Goal: Task Accomplishment & Management: Manage account settings

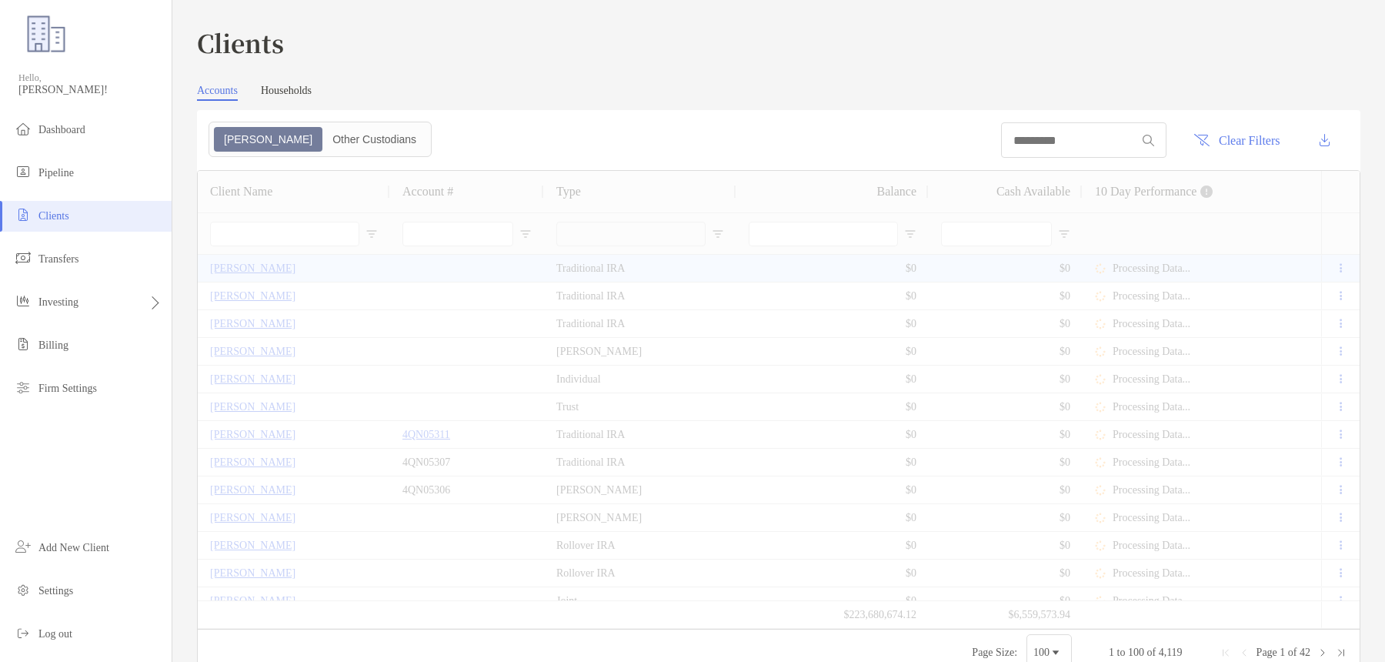
type input "******"
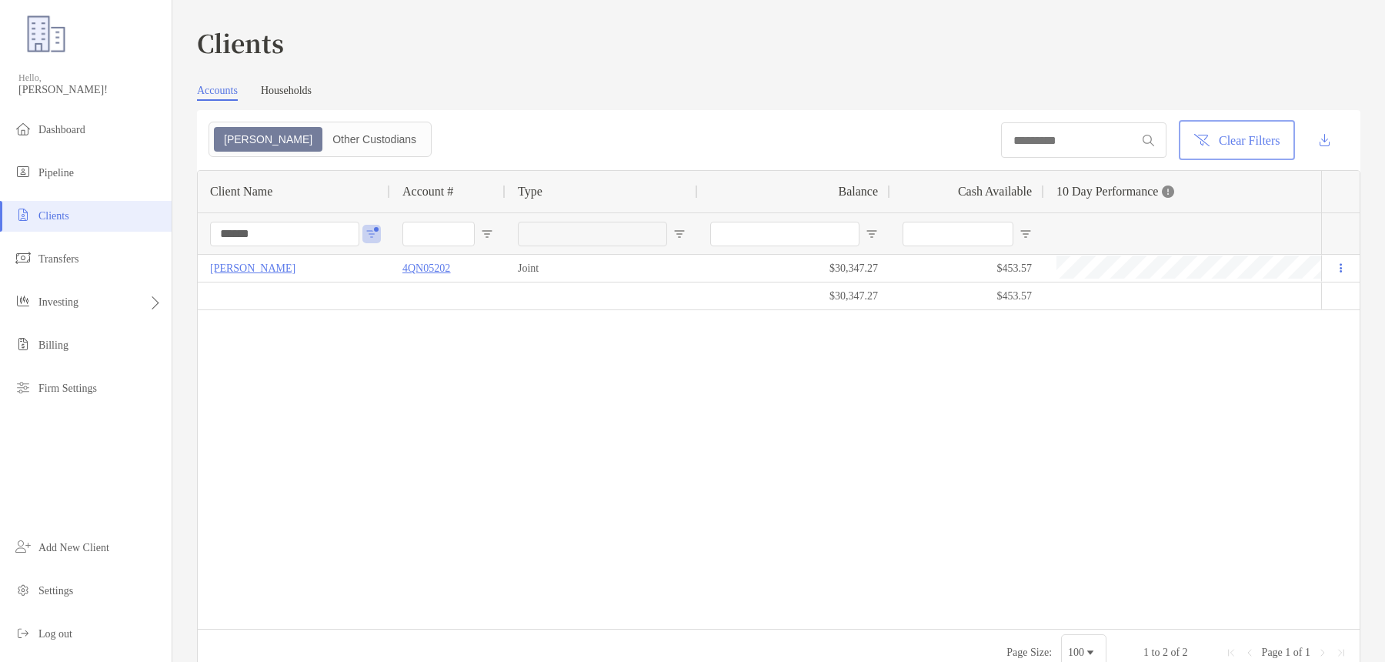
click at [1216, 141] on button "Clear Filters" at bounding box center [1237, 140] width 110 height 34
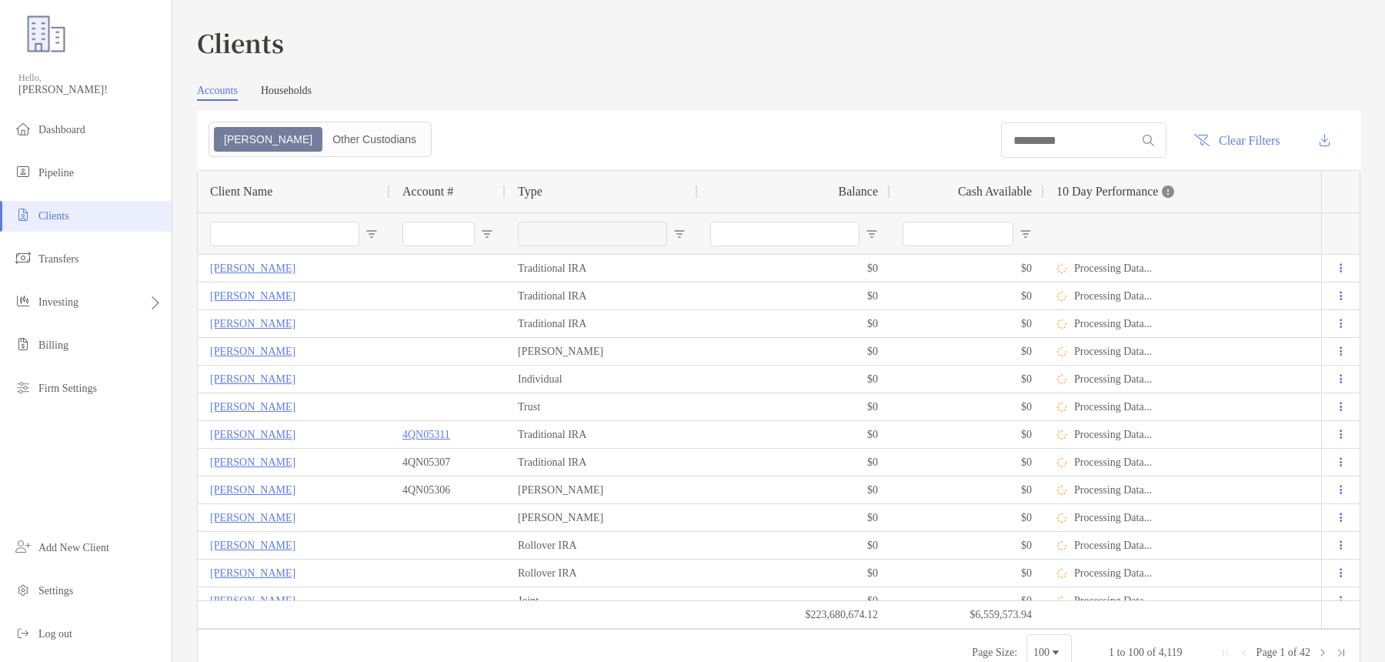
click at [355, 225] on input "Client Name Filter Input" at bounding box center [284, 234] width 149 height 25
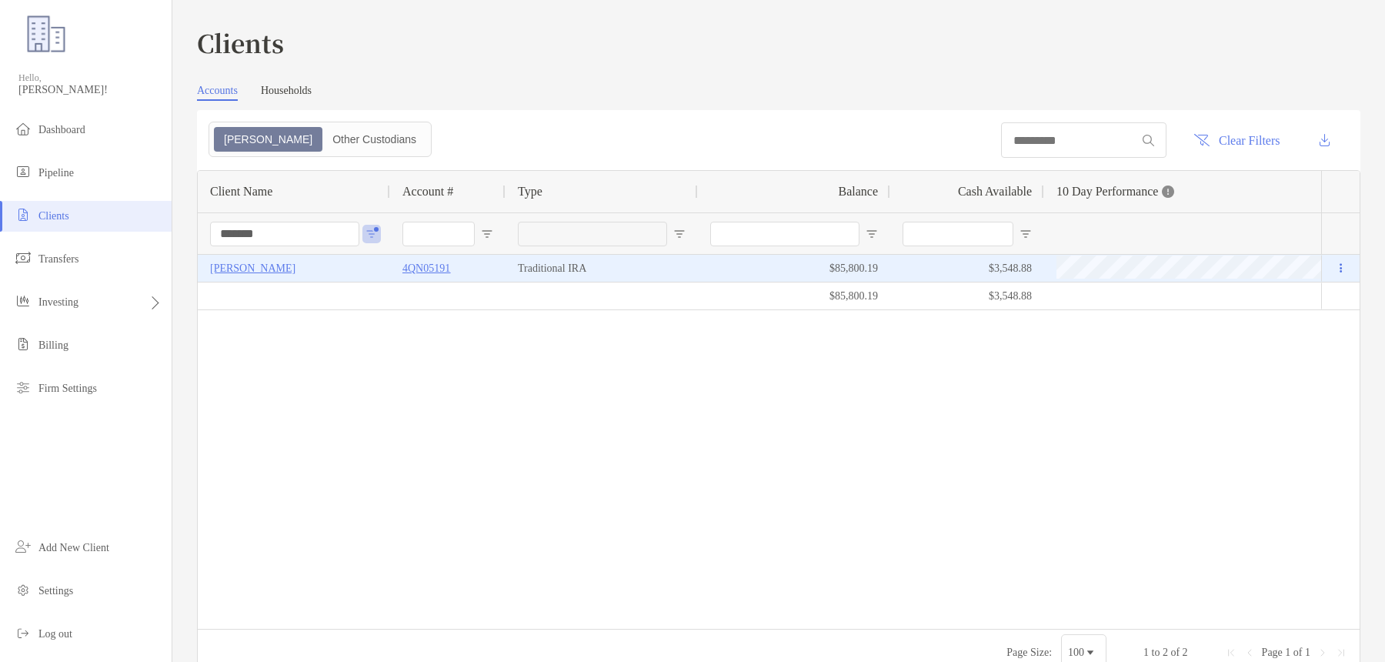
type input "*******"
click at [433, 276] on p "4QN05191" at bounding box center [426, 268] width 48 height 19
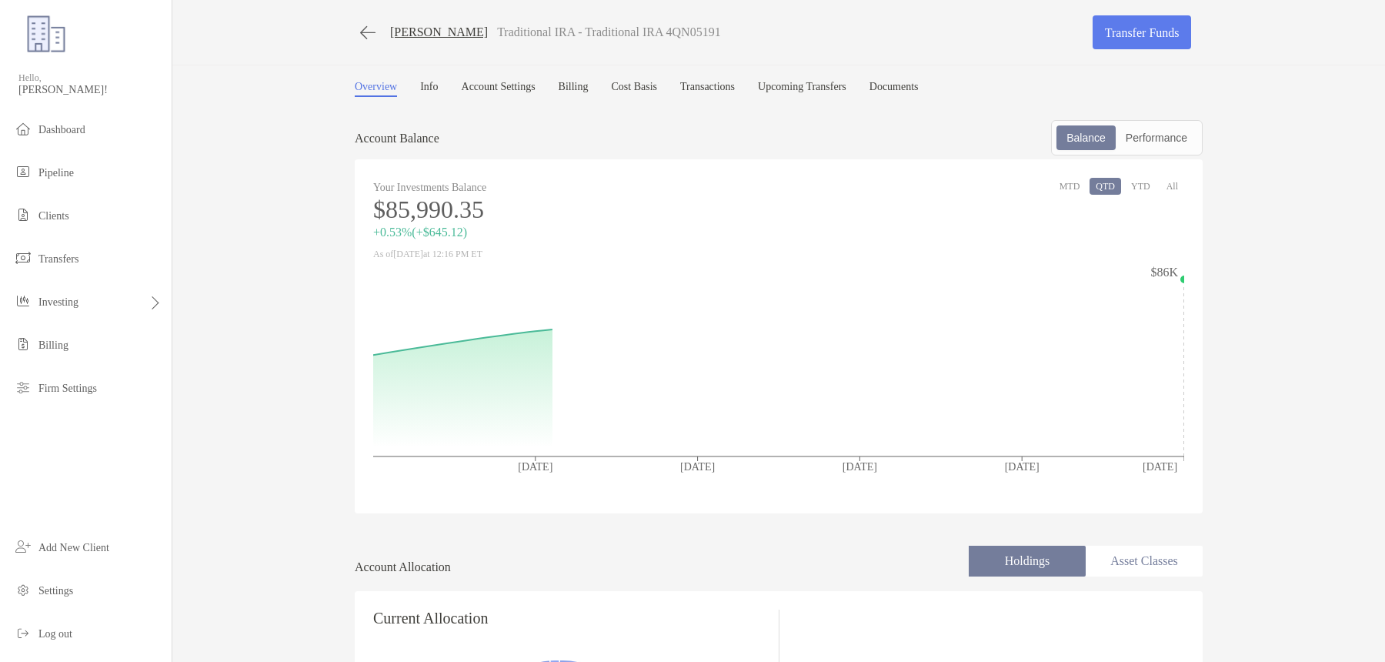
click at [438, 91] on link "Info" at bounding box center [429, 89] width 18 height 16
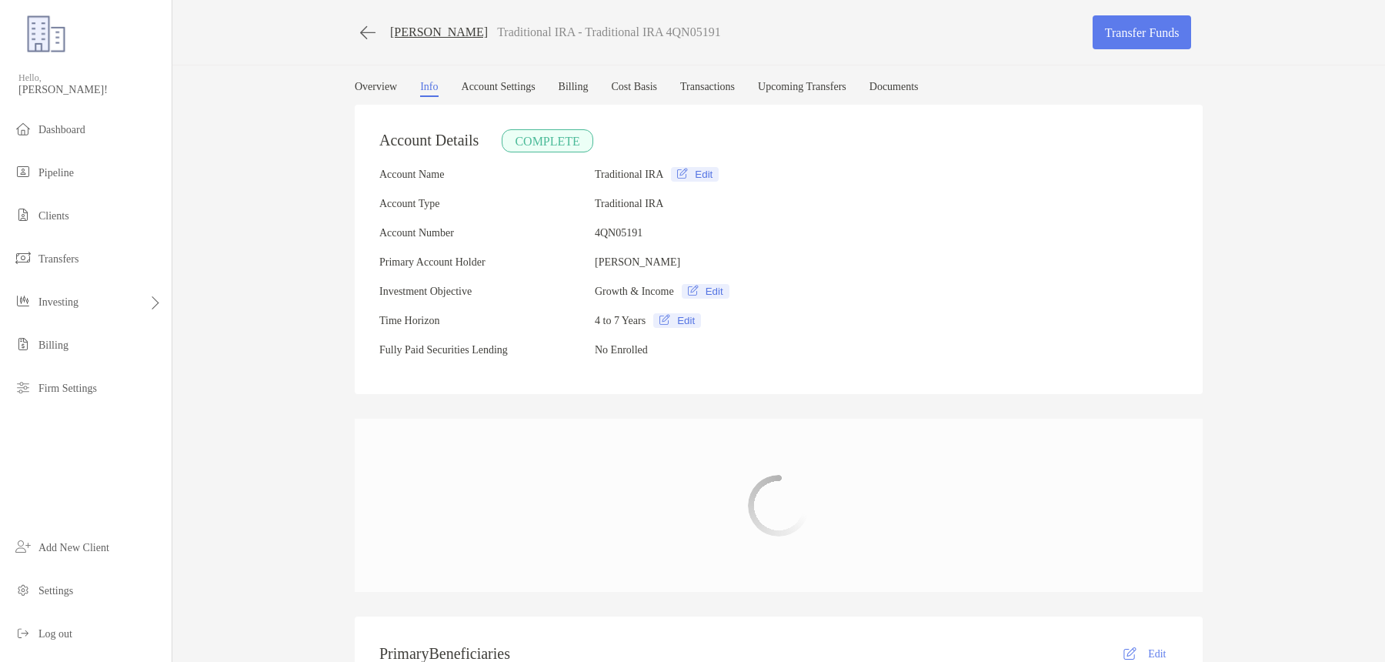
type input "**********"
click at [1152, 36] on link "Transfer Funds" at bounding box center [1141, 32] width 98 height 34
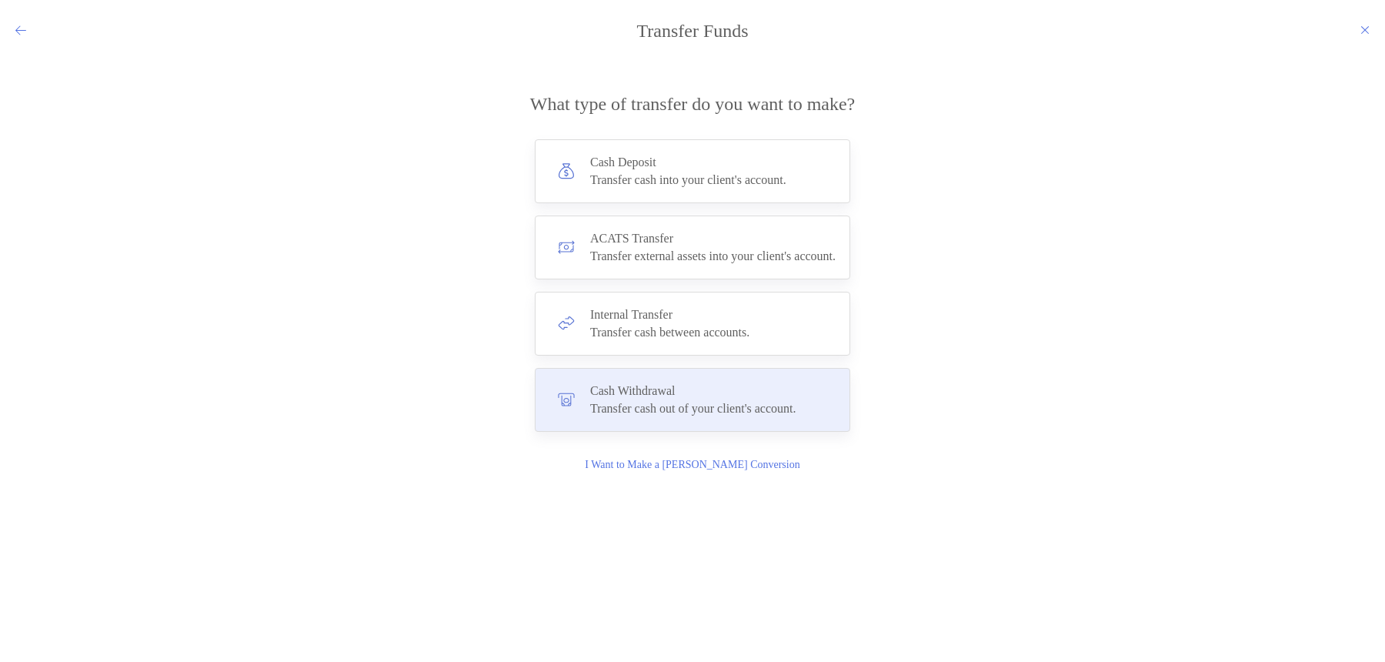
click at [635, 412] on div "Transfer cash out of your client's account." at bounding box center [693, 409] width 206 height 14
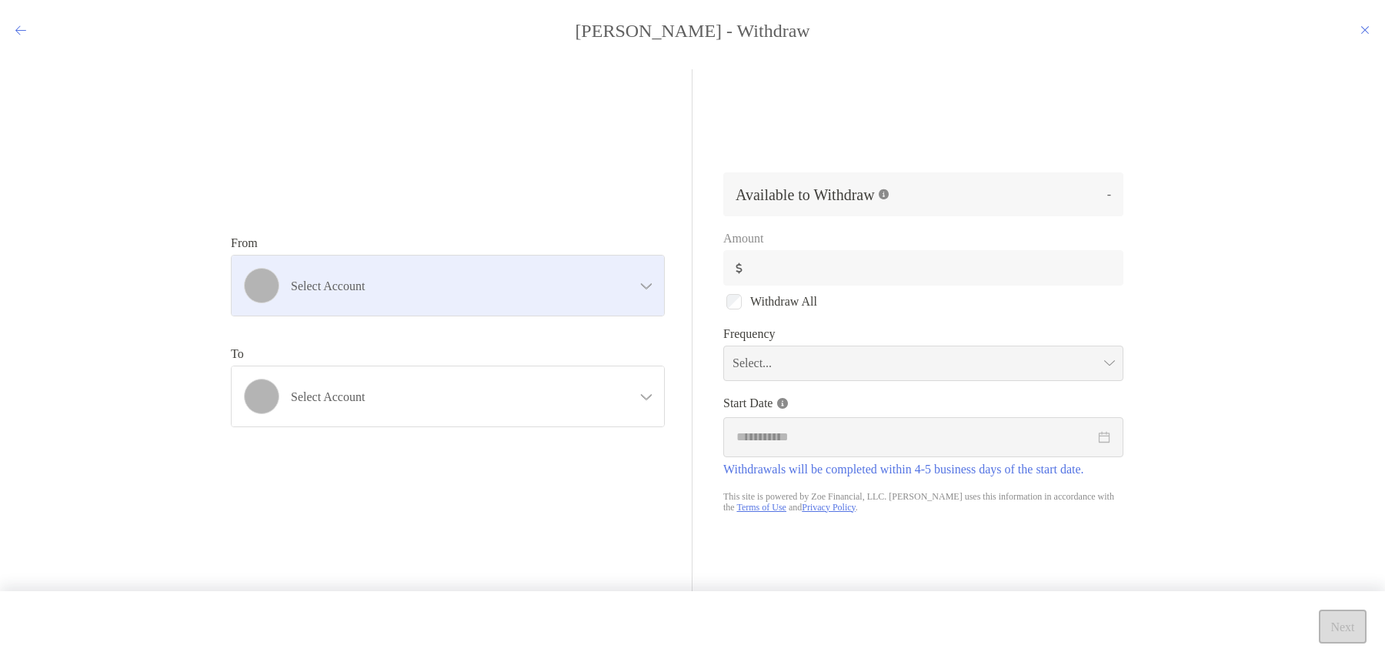
click at [495, 262] on div "Select account" at bounding box center [448, 285] width 432 height 60
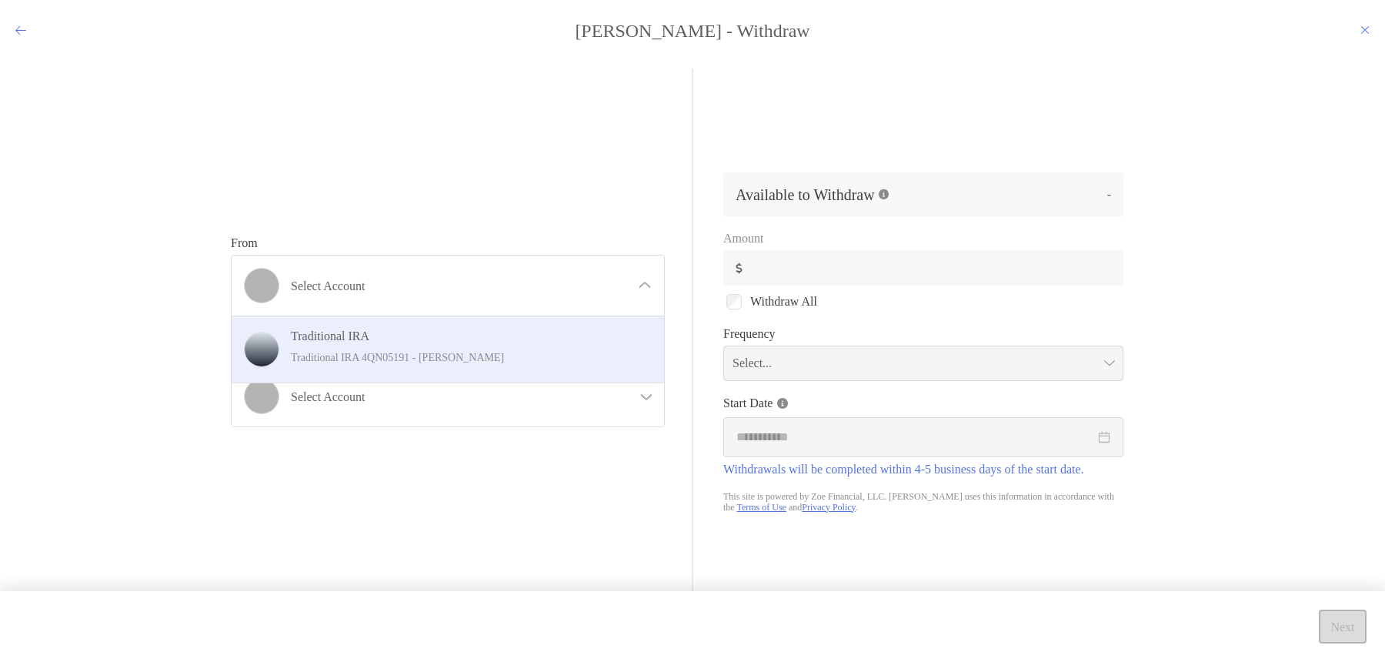
click at [494, 352] on p "Traditional IRA 4QN05191 - Leonard Martinez" at bounding box center [464, 357] width 347 height 19
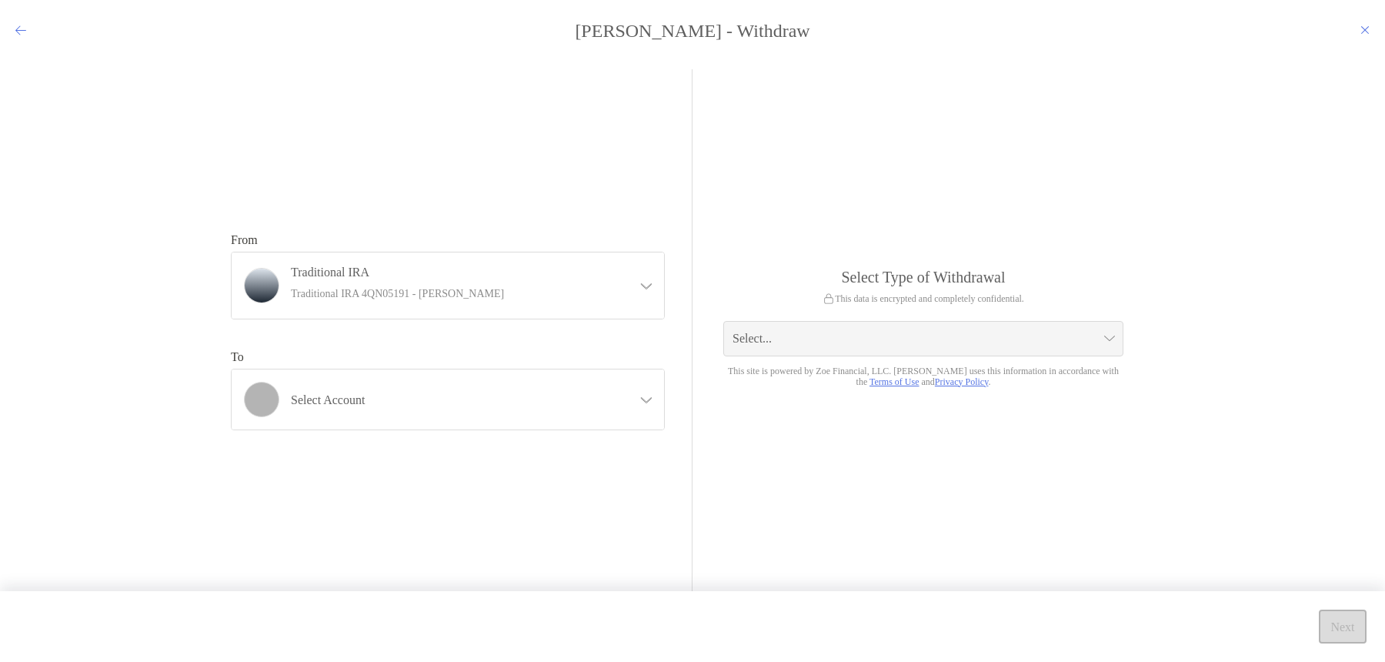
click at [479, 413] on div "Select account" at bounding box center [448, 399] width 432 height 60
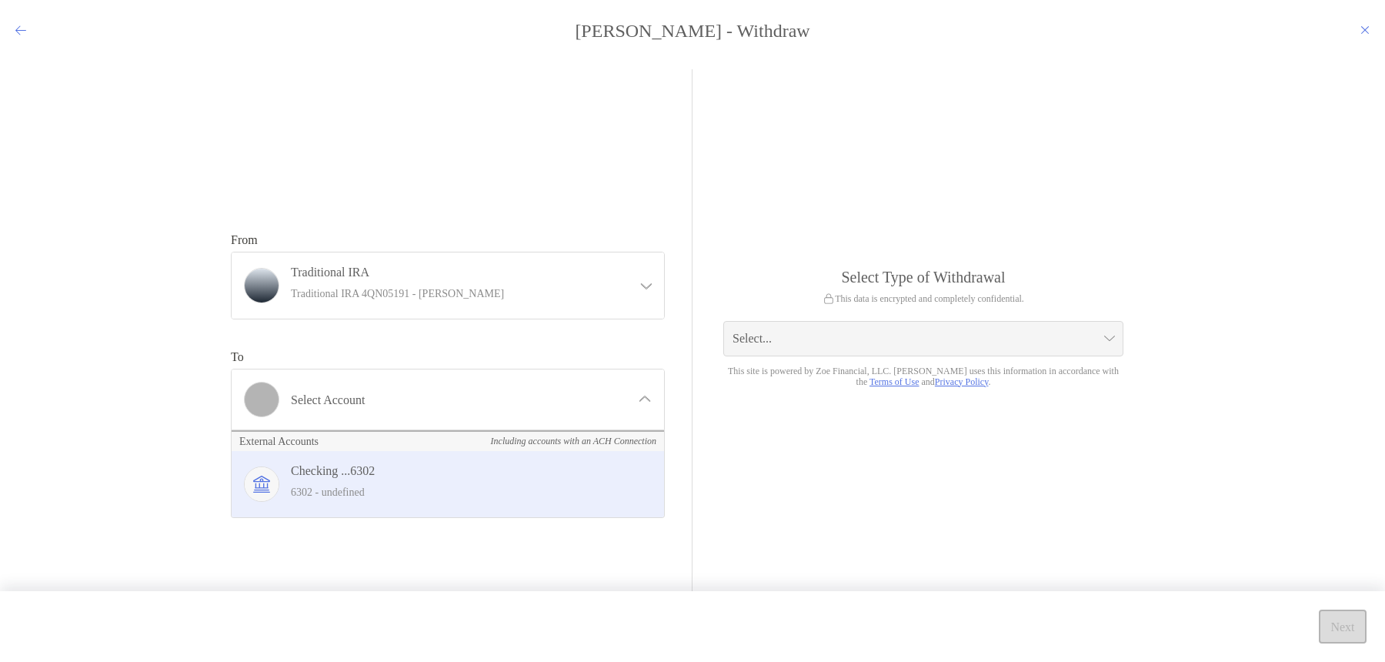
click at [479, 490] on p "6302 - undefined" at bounding box center [464, 491] width 347 height 19
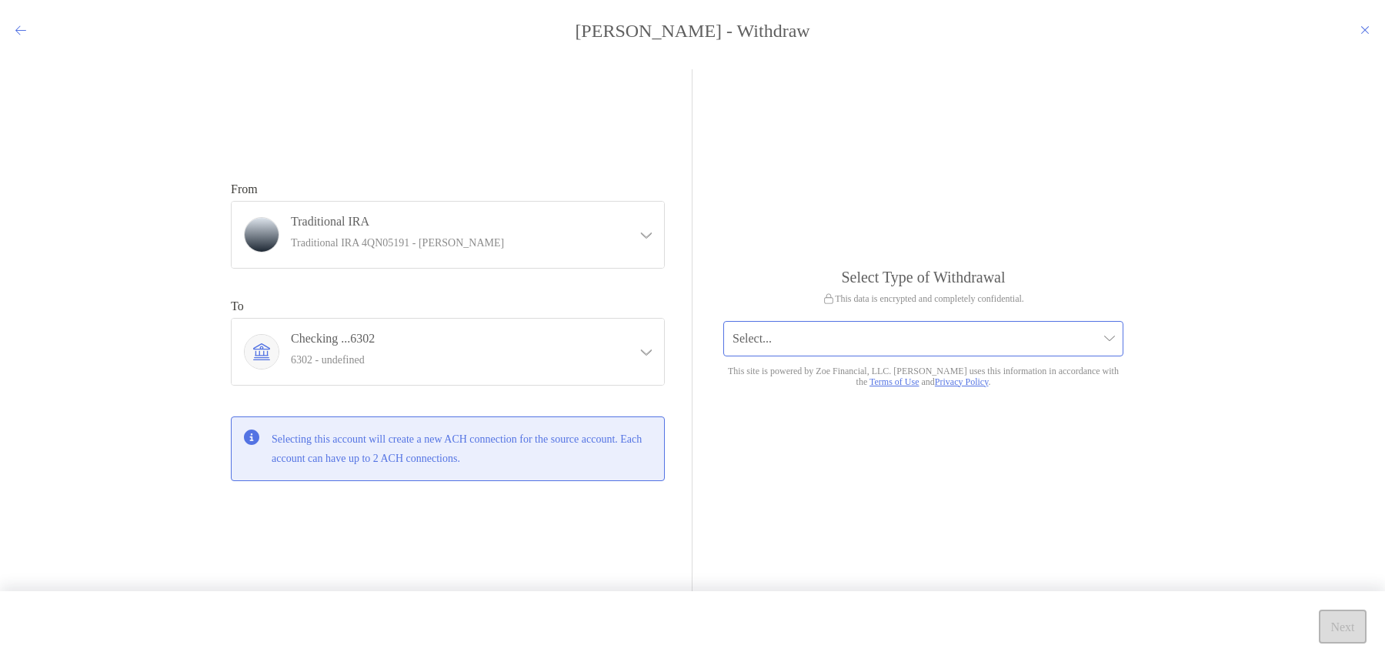
click at [776, 346] on input "modal" at bounding box center [915, 339] width 366 height 34
click at [871, 334] on input "modal" at bounding box center [915, 339] width 366 height 34
click at [998, 347] on input "modal" at bounding box center [915, 339] width 366 height 34
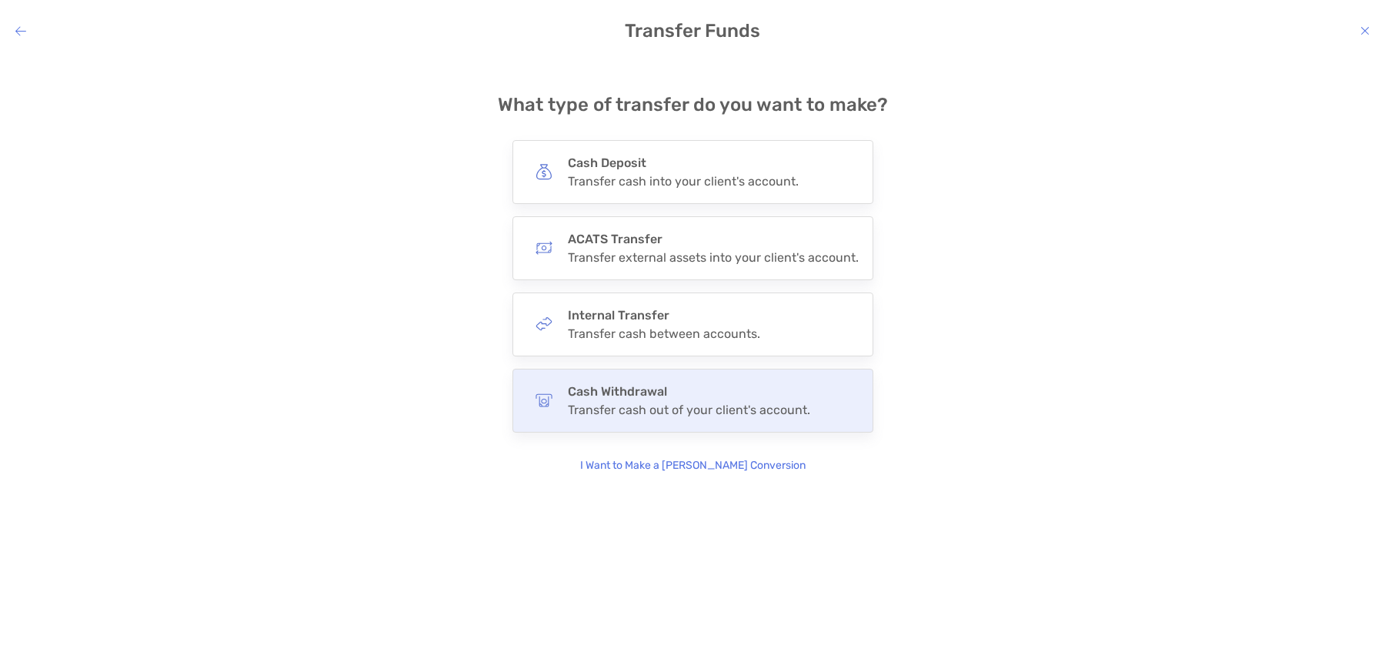
click at [718, 402] on div "Transfer cash out of your client's account." at bounding box center [689, 409] width 242 height 15
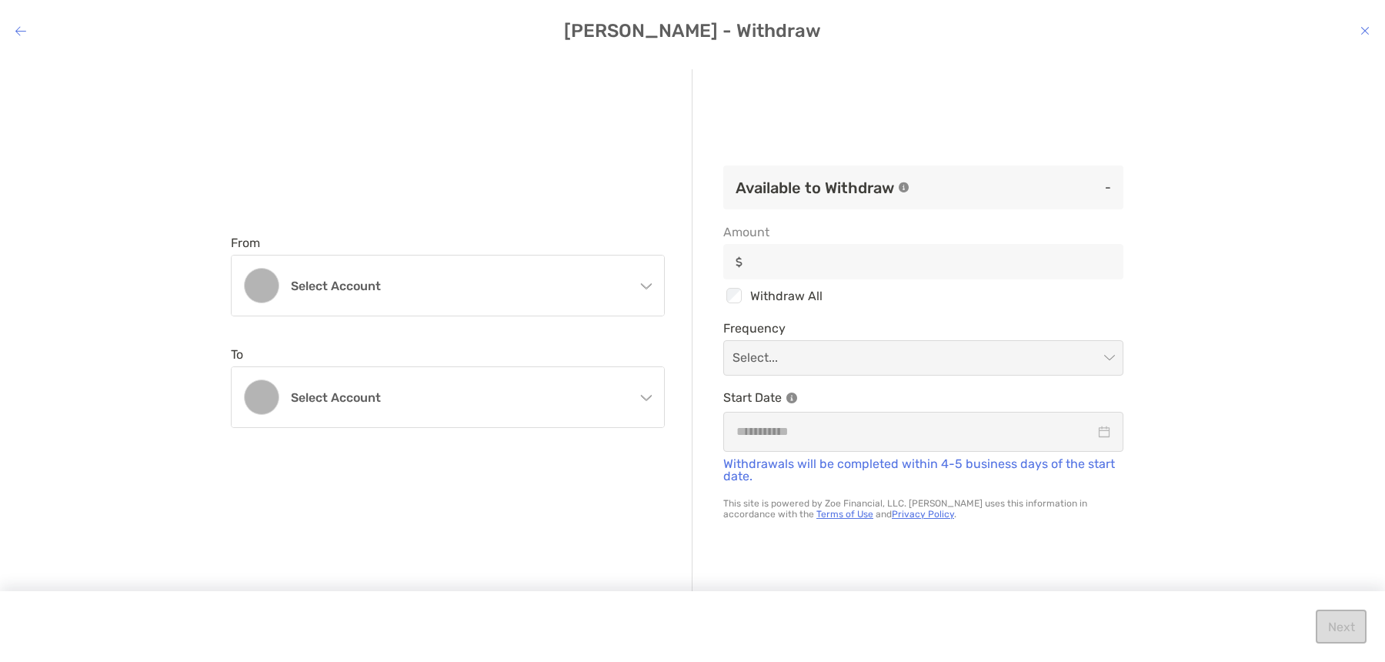
click at [527, 284] on h4 "Select account" at bounding box center [457, 286] width 332 height 15
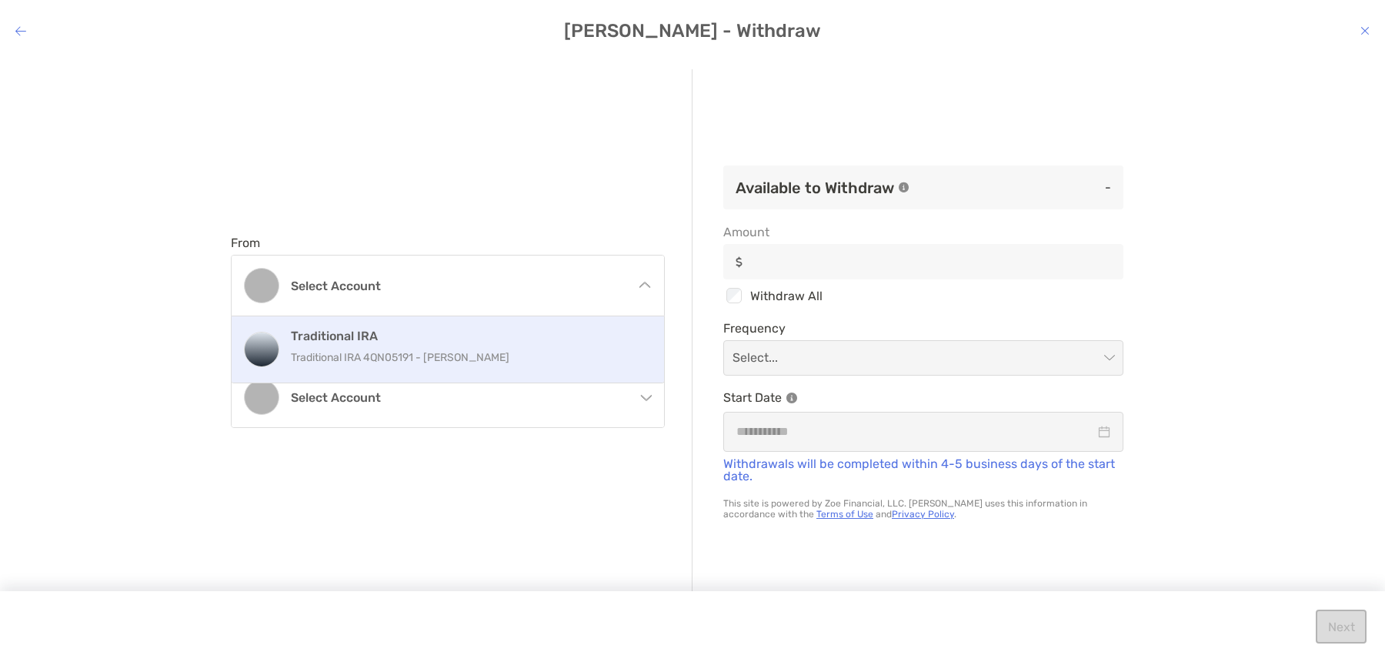
click at [527, 358] on p "Traditional IRA 4QN05191 - Leonard Martinez" at bounding box center [464, 357] width 347 height 19
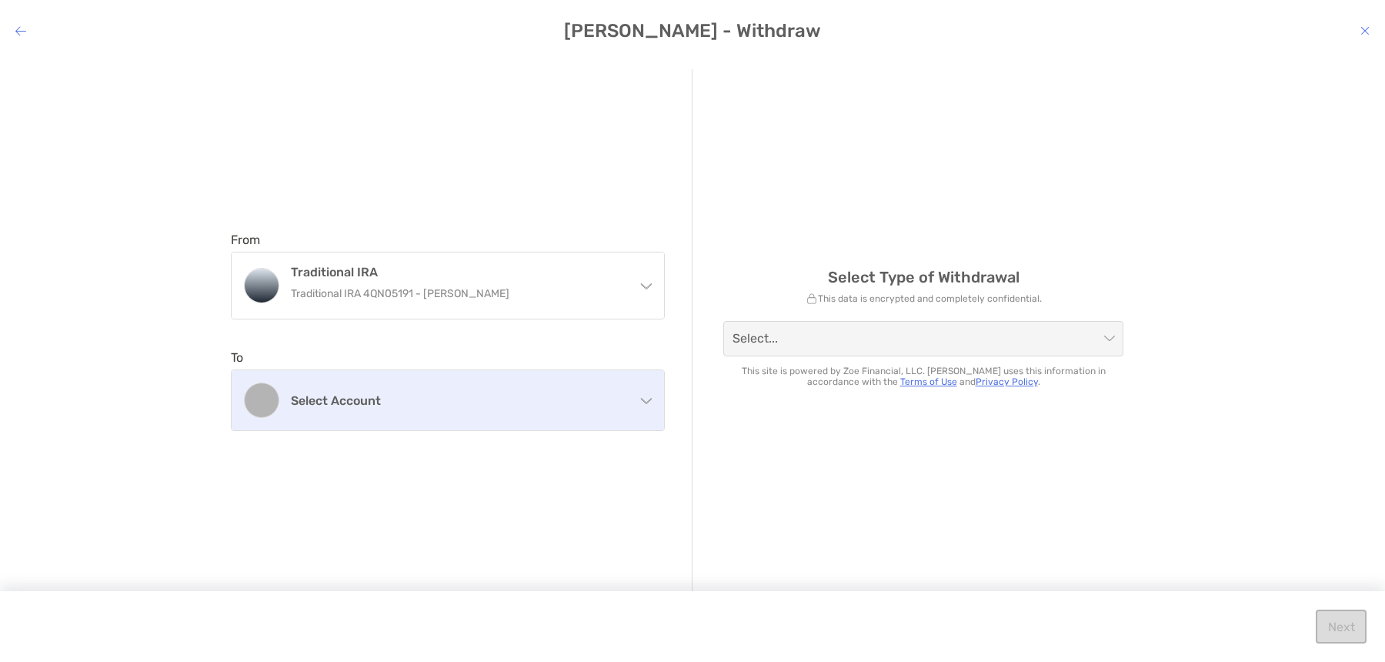
click at [604, 414] on div "Select account" at bounding box center [448, 400] width 432 height 60
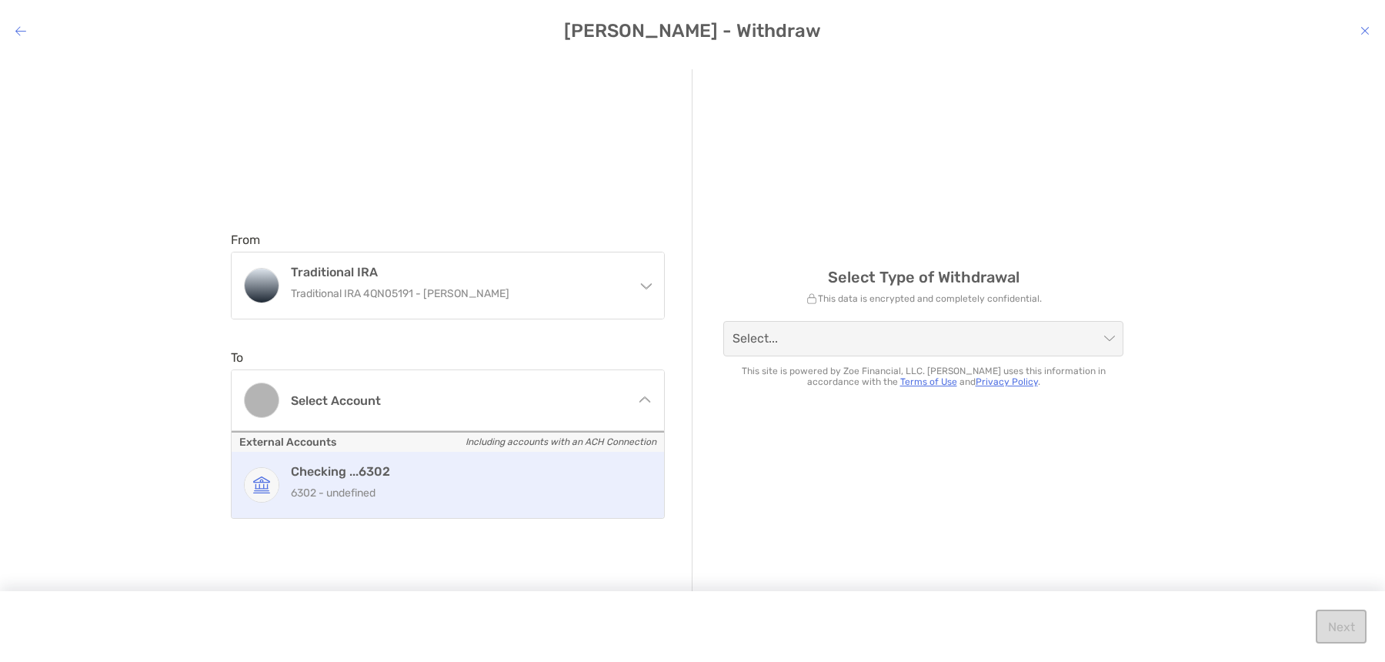
click at [569, 483] on p "6302 - undefined" at bounding box center [464, 492] width 347 height 19
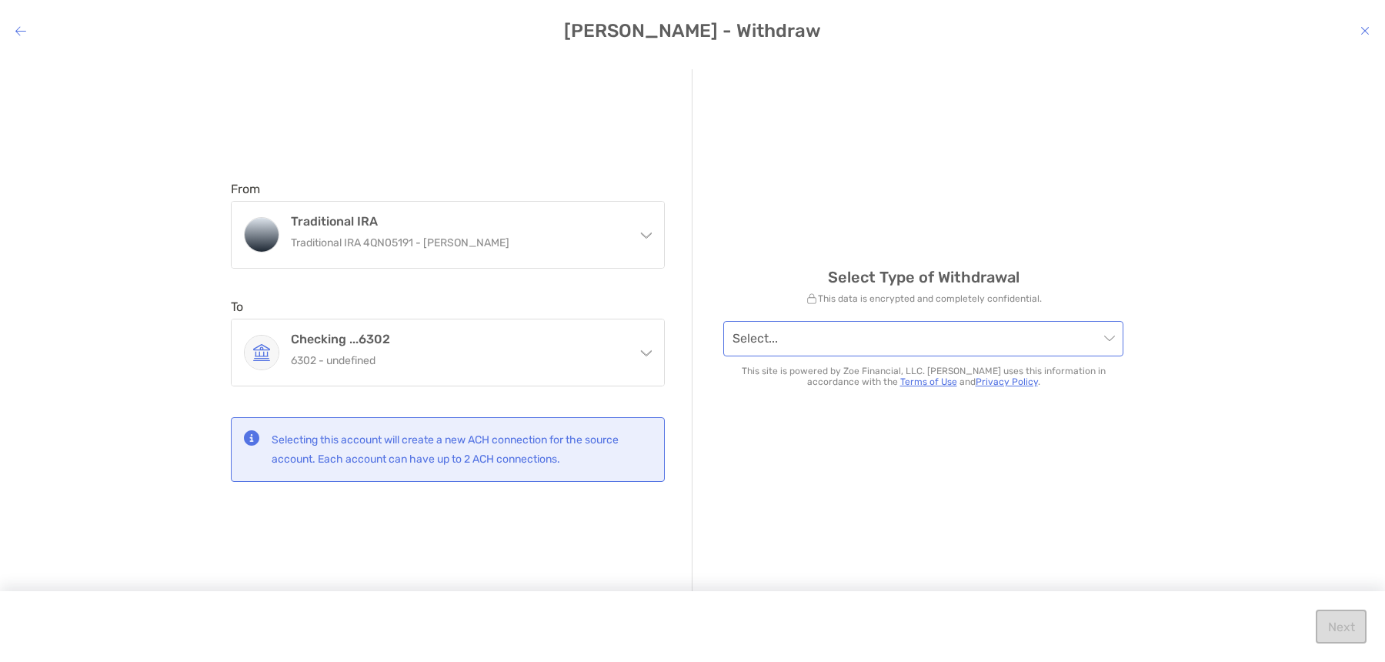
click at [962, 349] on input "modal" at bounding box center [915, 339] width 366 height 34
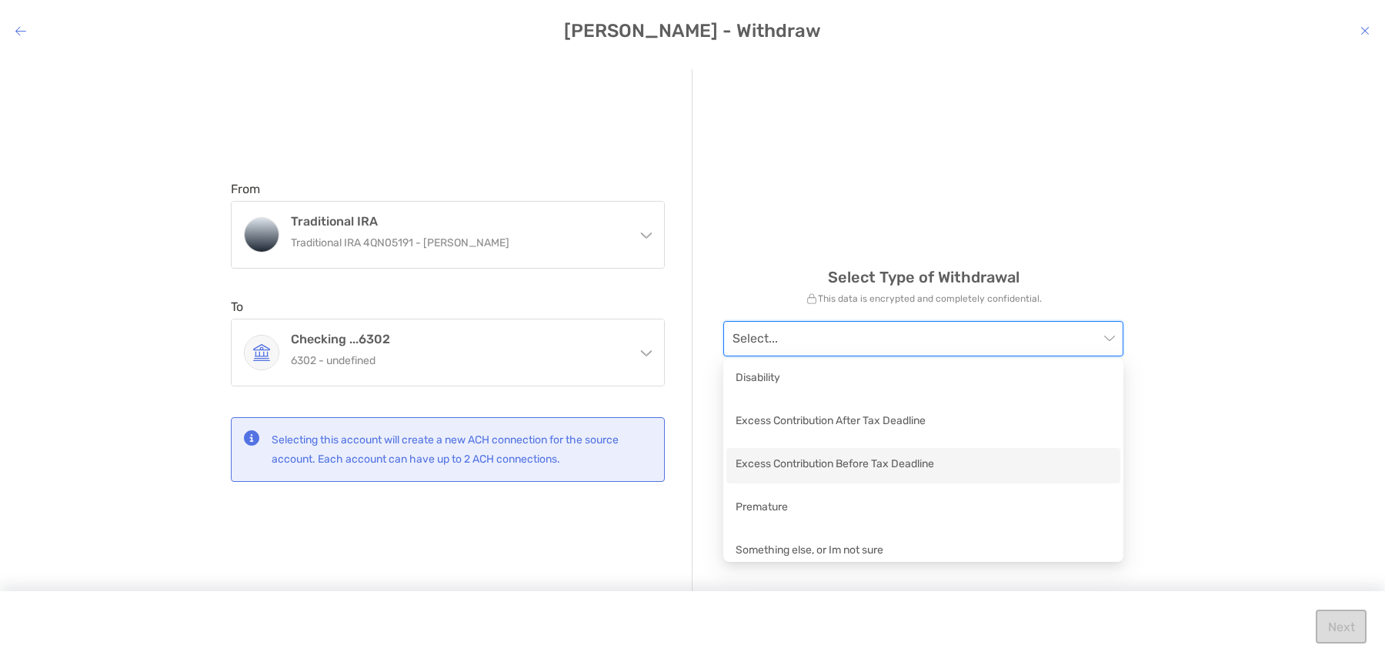
scroll to position [10, 0]
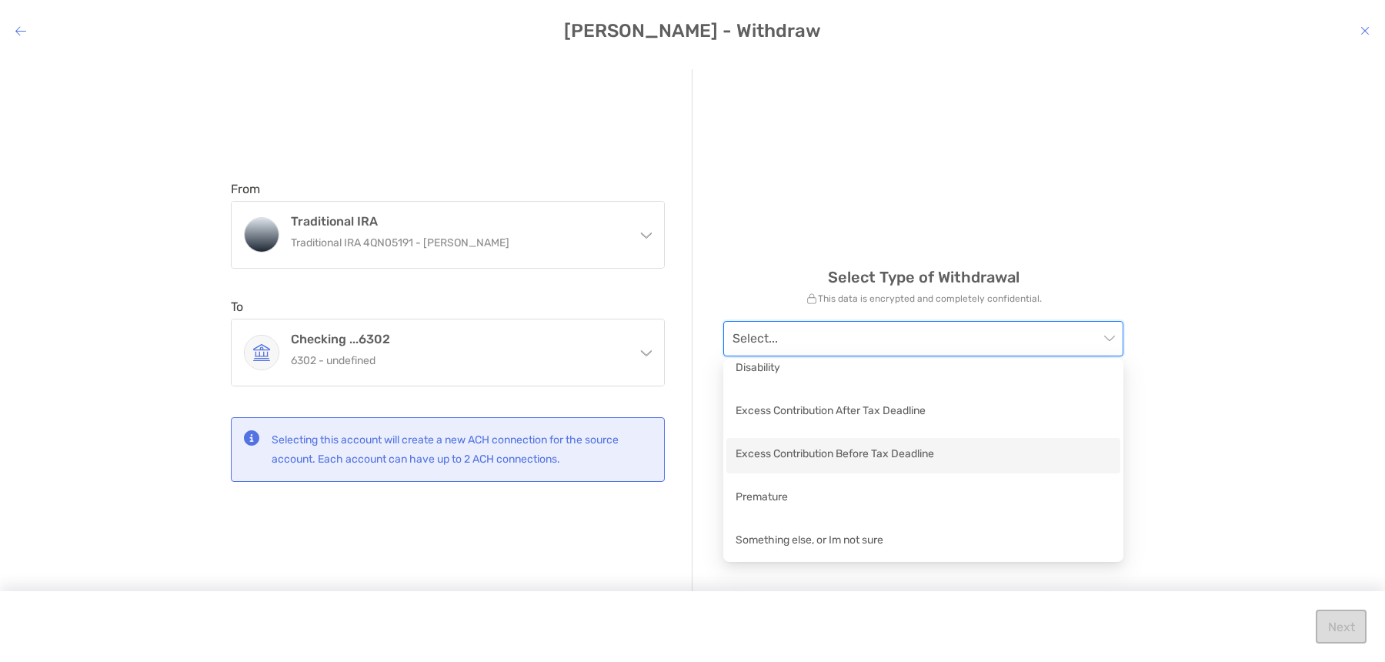
click at [753, 118] on div "Select Type of Withdrawal This data is encrypted and completely confidential. S…" at bounding box center [923, 331] width 462 height 525
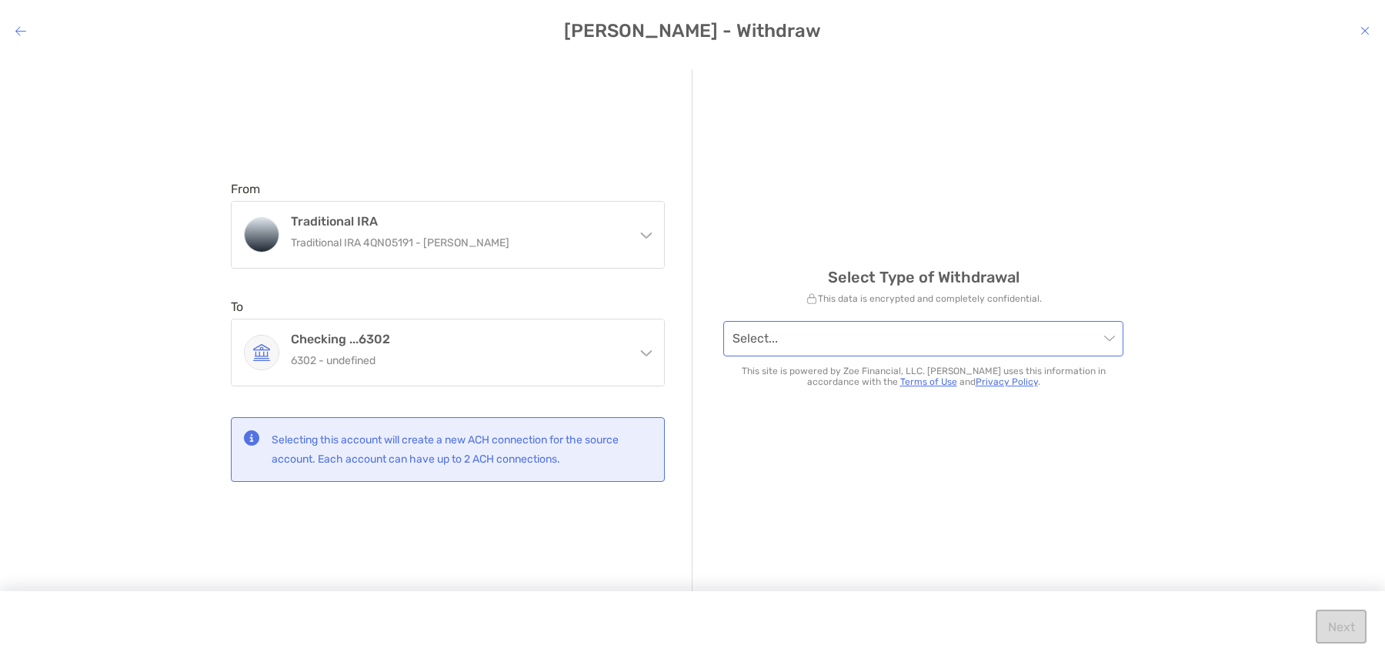
click at [883, 344] on input "modal" at bounding box center [915, 339] width 366 height 34
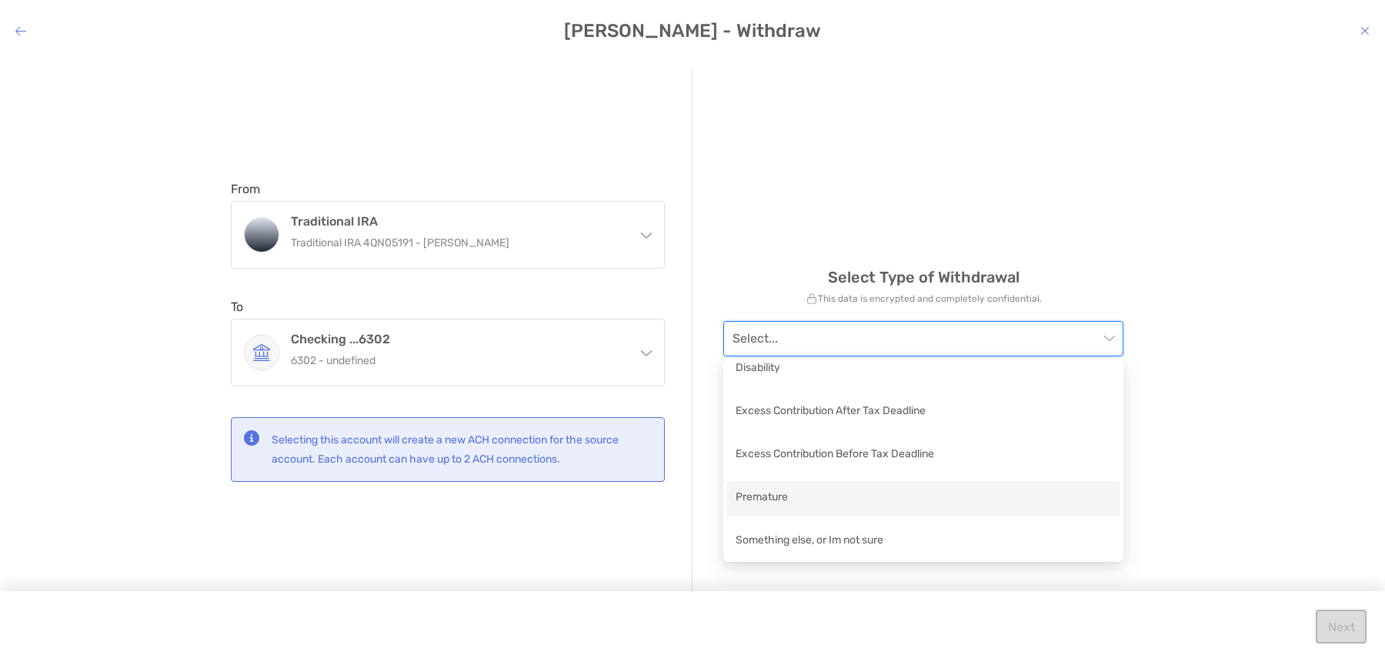
click at [886, 502] on div "Premature" at bounding box center [922, 498] width 375 height 19
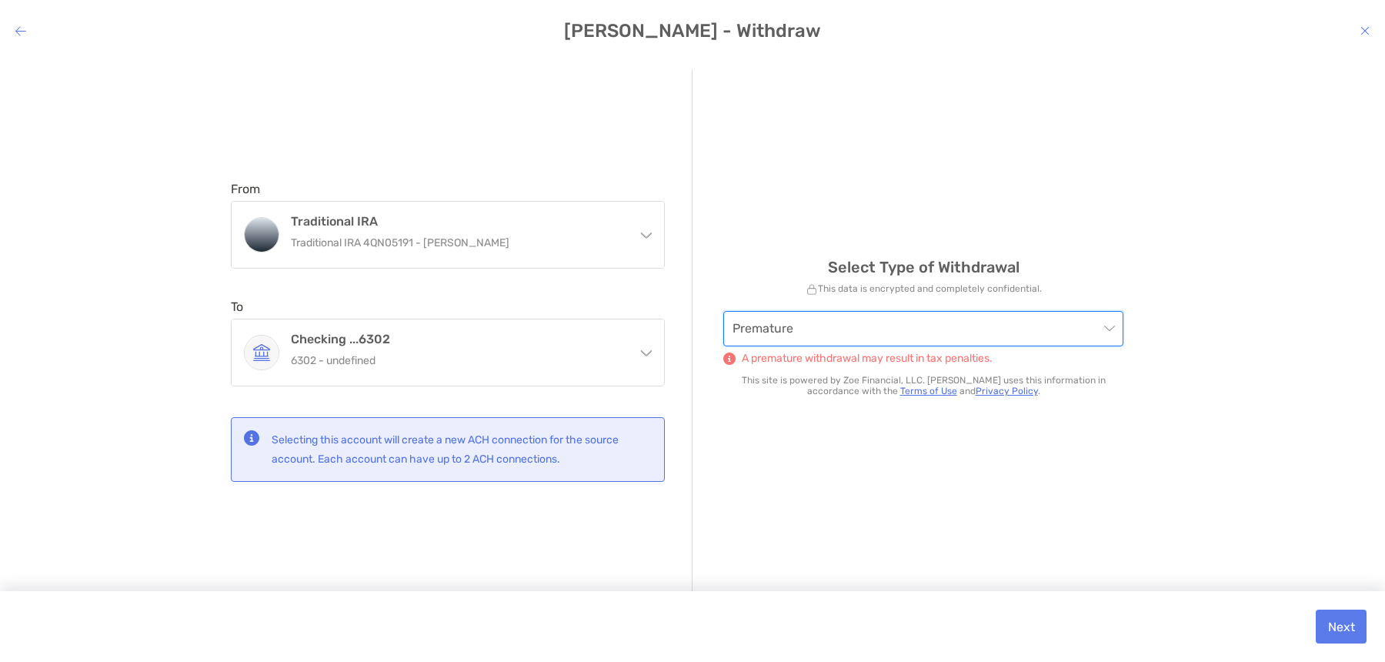
click at [899, 333] on span "Premature" at bounding box center [923, 329] width 382 height 34
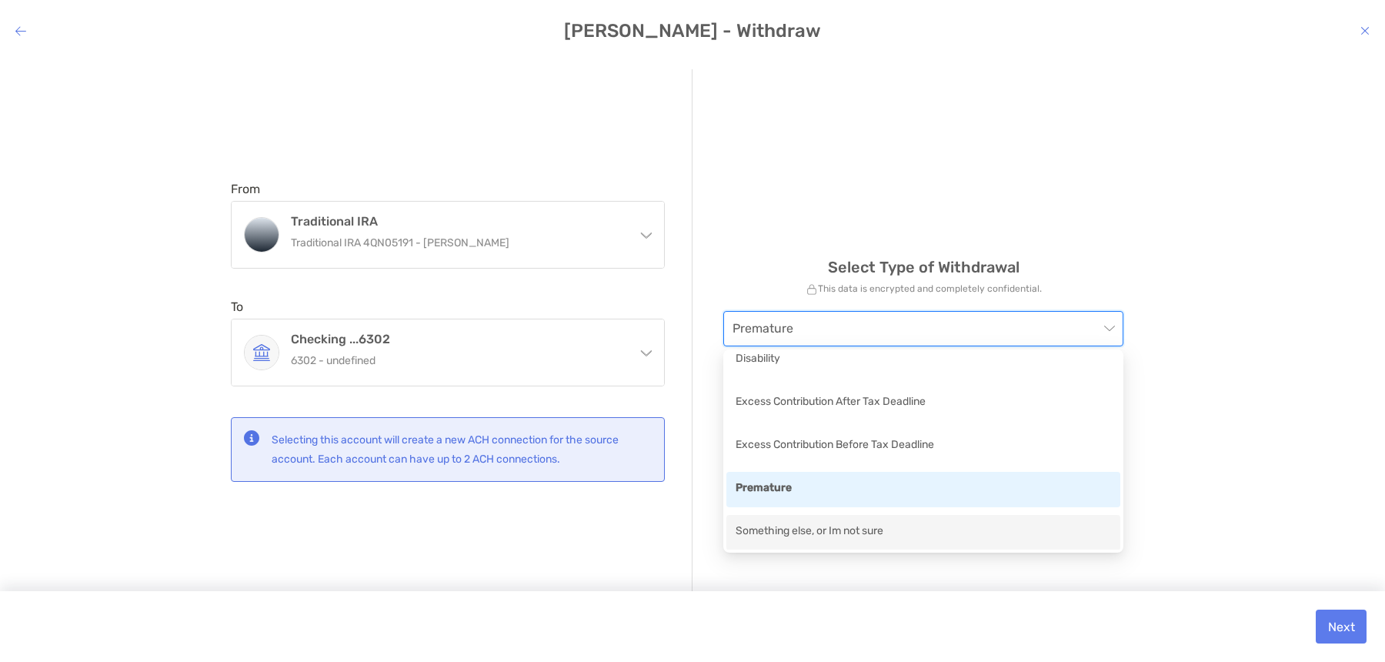
click at [1009, 525] on div "Something else, or Im not sure" at bounding box center [922, 531] width 375 height 19
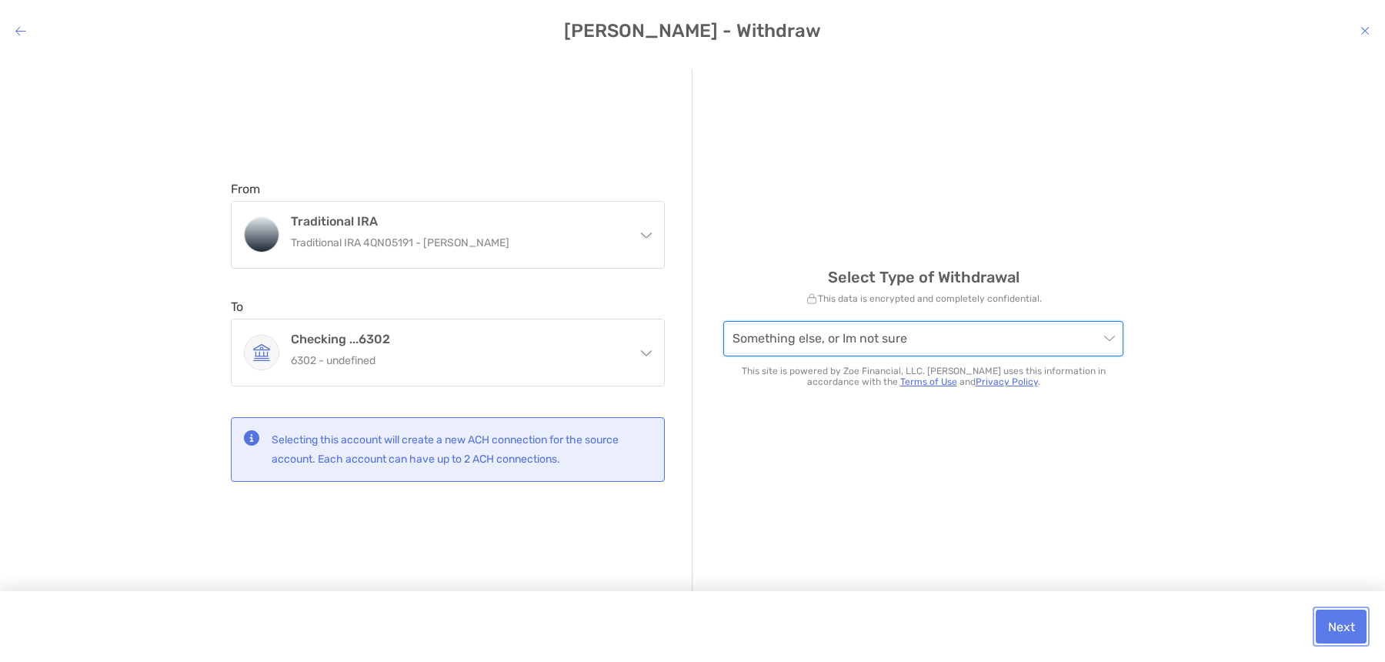
click at [1336, 617] on button "Next" at bounding box center [1341, 626] width 51 height 34
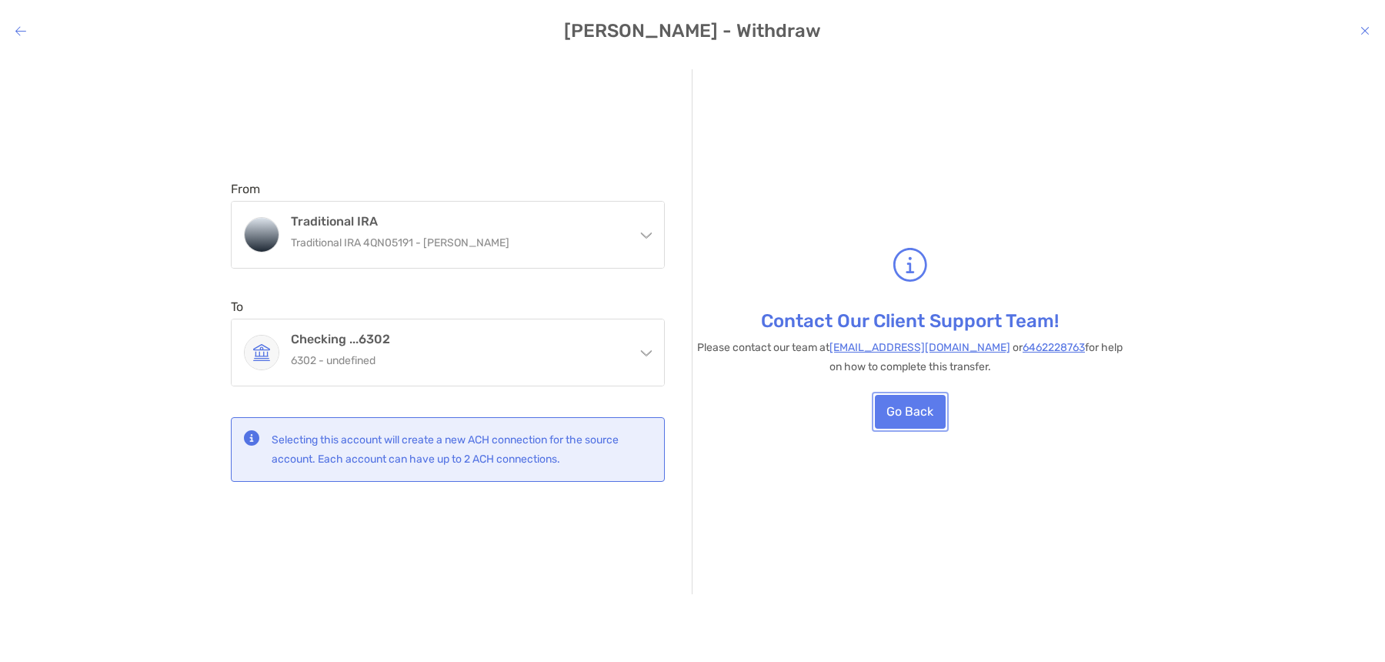
click at [942, 410] on button "Go Back" at bounding box center [910, 412] width 71 height 34
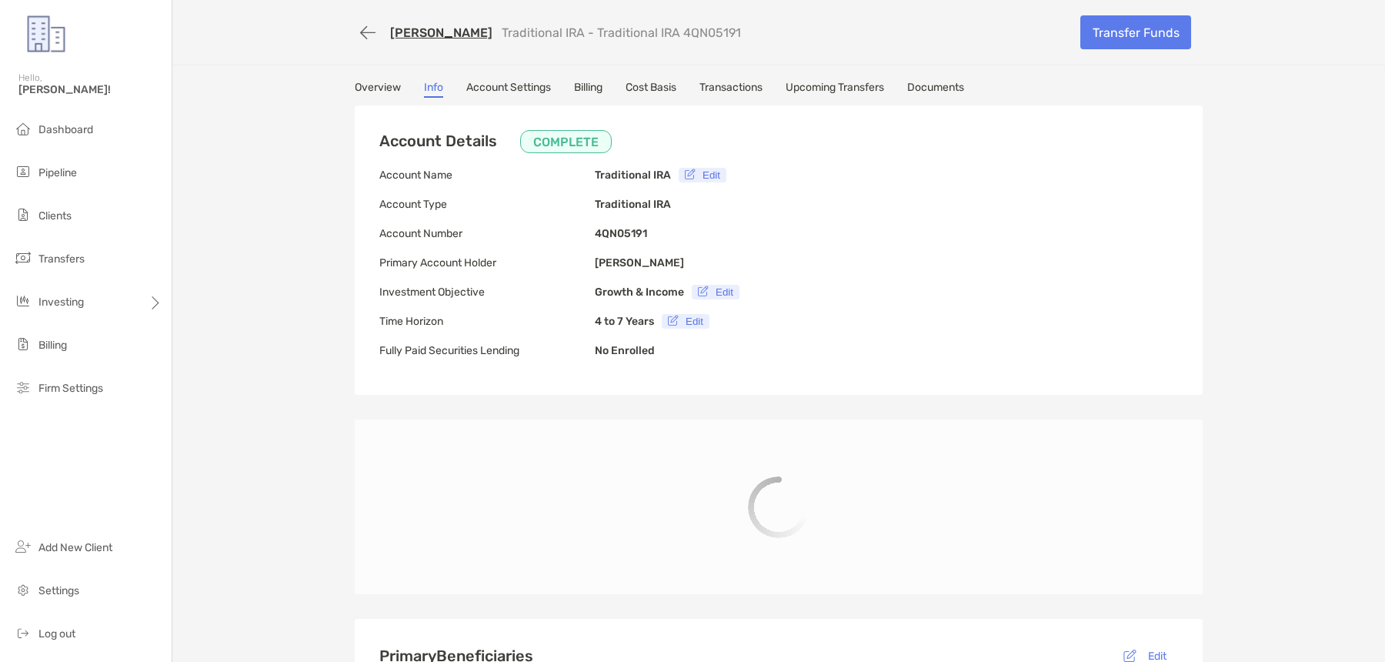
type input "**********"
click at [458, 32] on link "[PERSON_NAME]" at bounding box center [441, 32] width 102 height 15
click at [730, 92] on link "Transactions" at bounding box center [730, 89] width 63 height 17
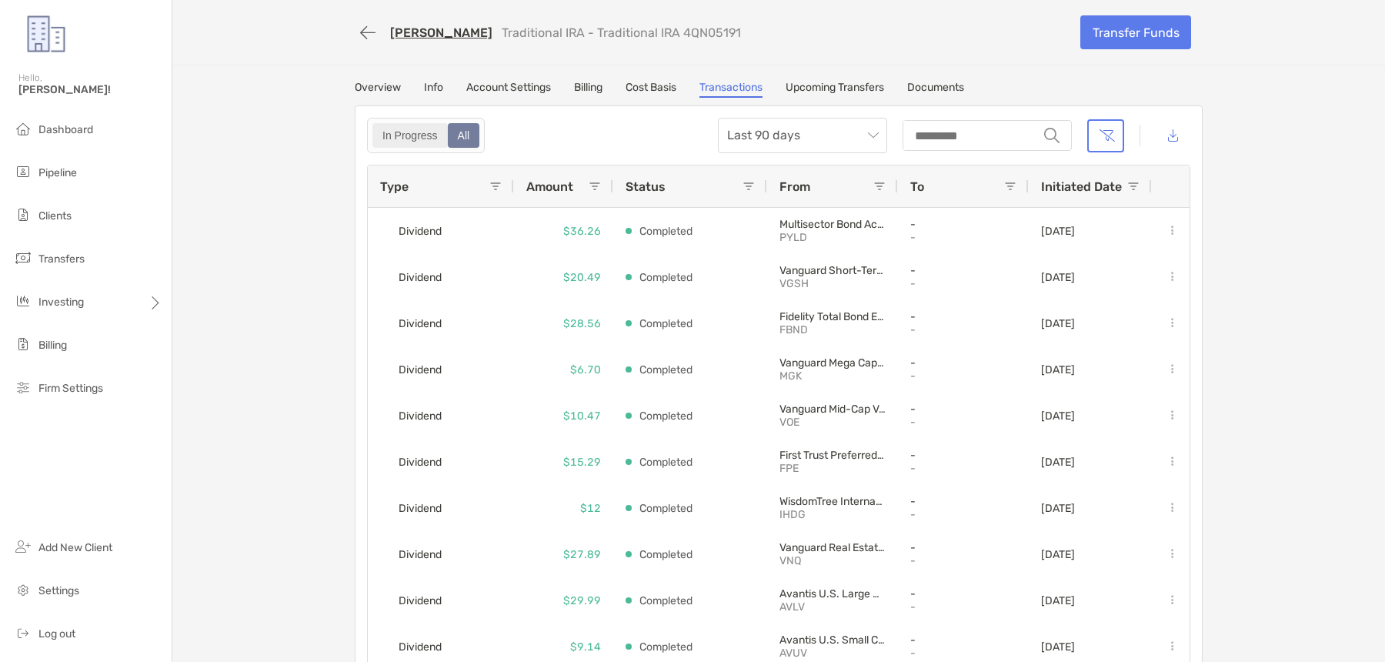
click at [389, 131] on div "In Progress" at bounding box center [410, 136] width 72 height 22
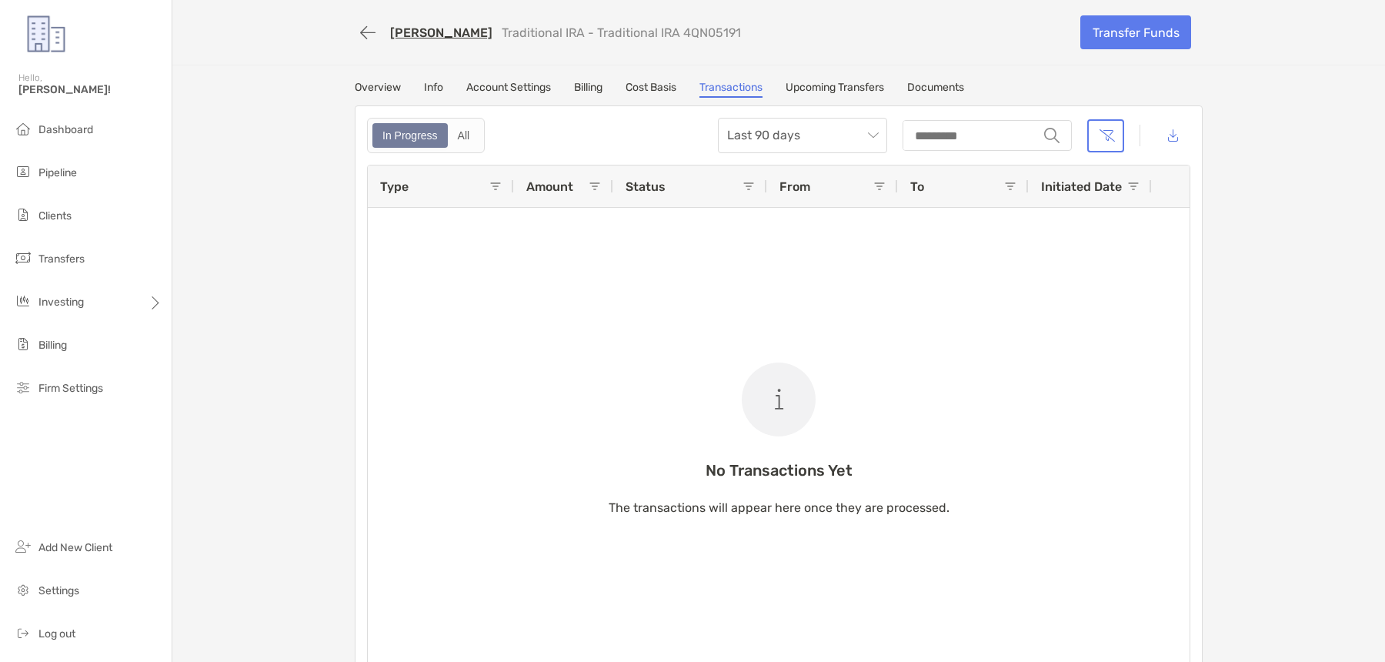
click at [715, 44] on div "Leonard Martinez Traditional IRA - Traditional IRA 4QN05191" at bounding box center [712, 32] width 714 height 28
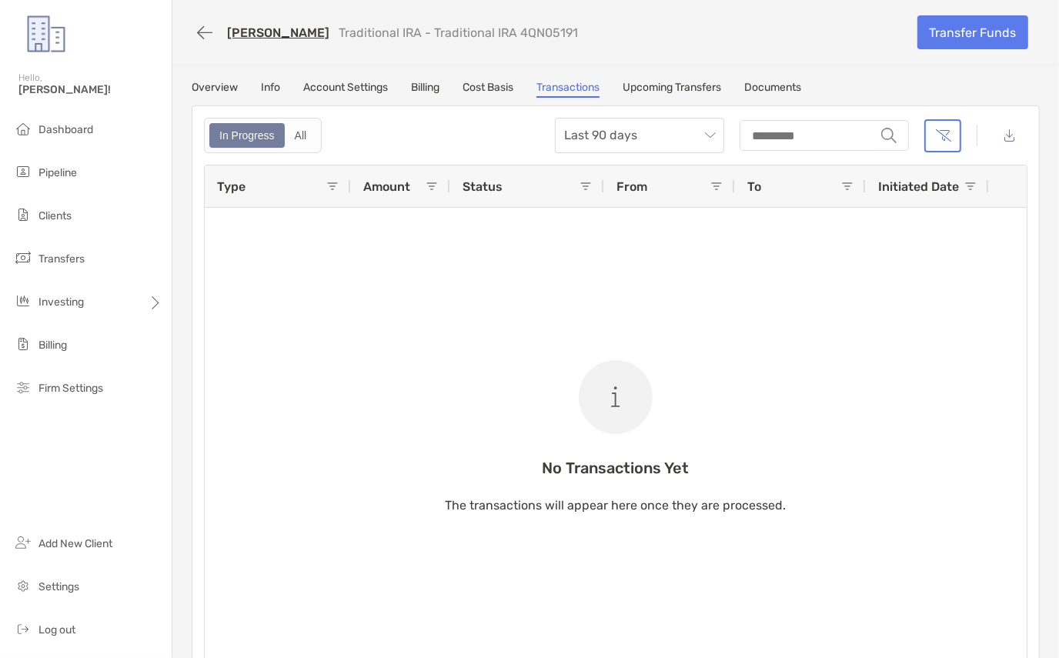
click at [635, 59] on div "Leonard Martinez Traditional IRA - Traditional IRA 4QN05191 Transfer Funds" at bounding box center [615, 32] width 879 height 65
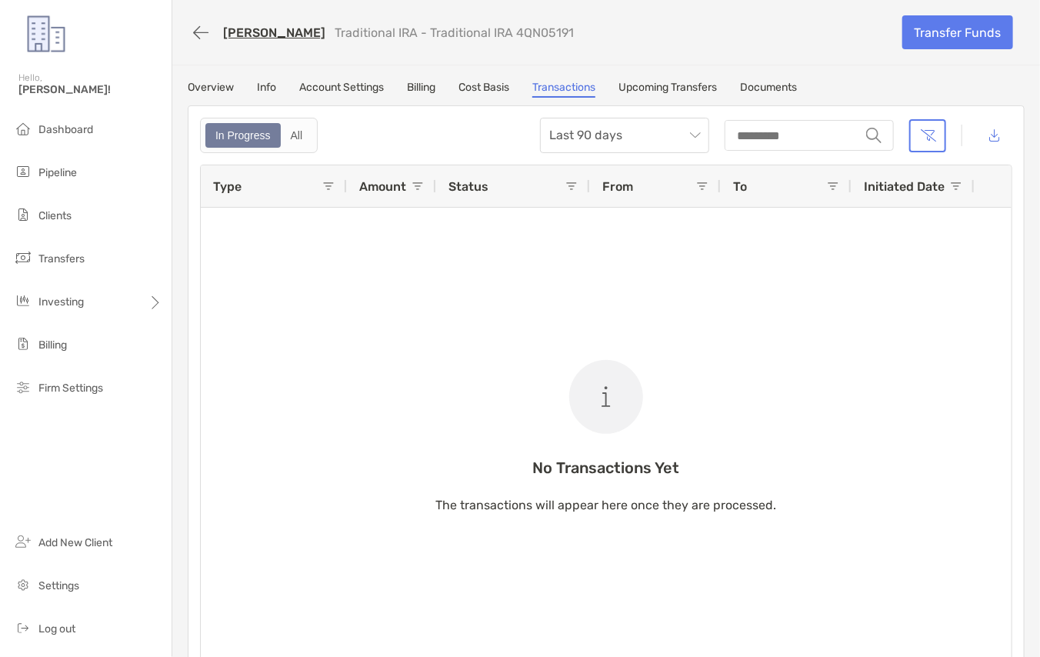
click at [559, 28] on p "Traditional IRA - Traditional IRA 4QN05191" at bounding box center [454, 32] width 239 height 15
copy p "4QN05191"
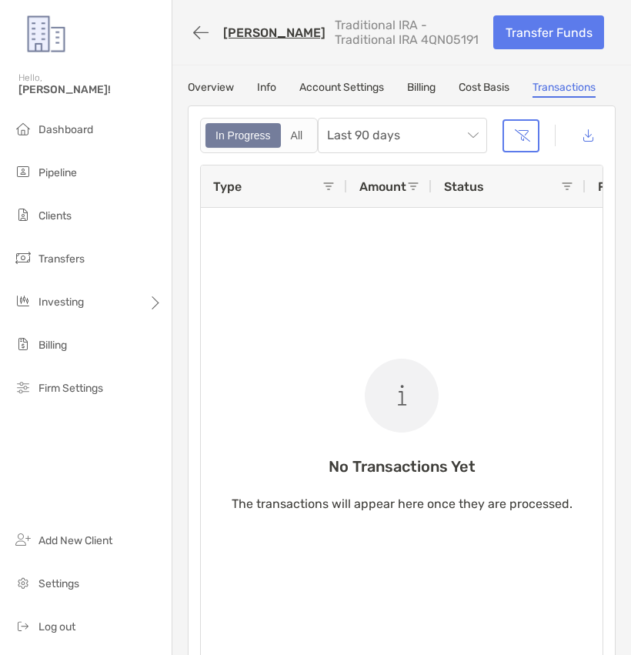
click at [259, 34] on link "[PERSON_NAME]" at bounding box center [274, 32] width 102 height 15
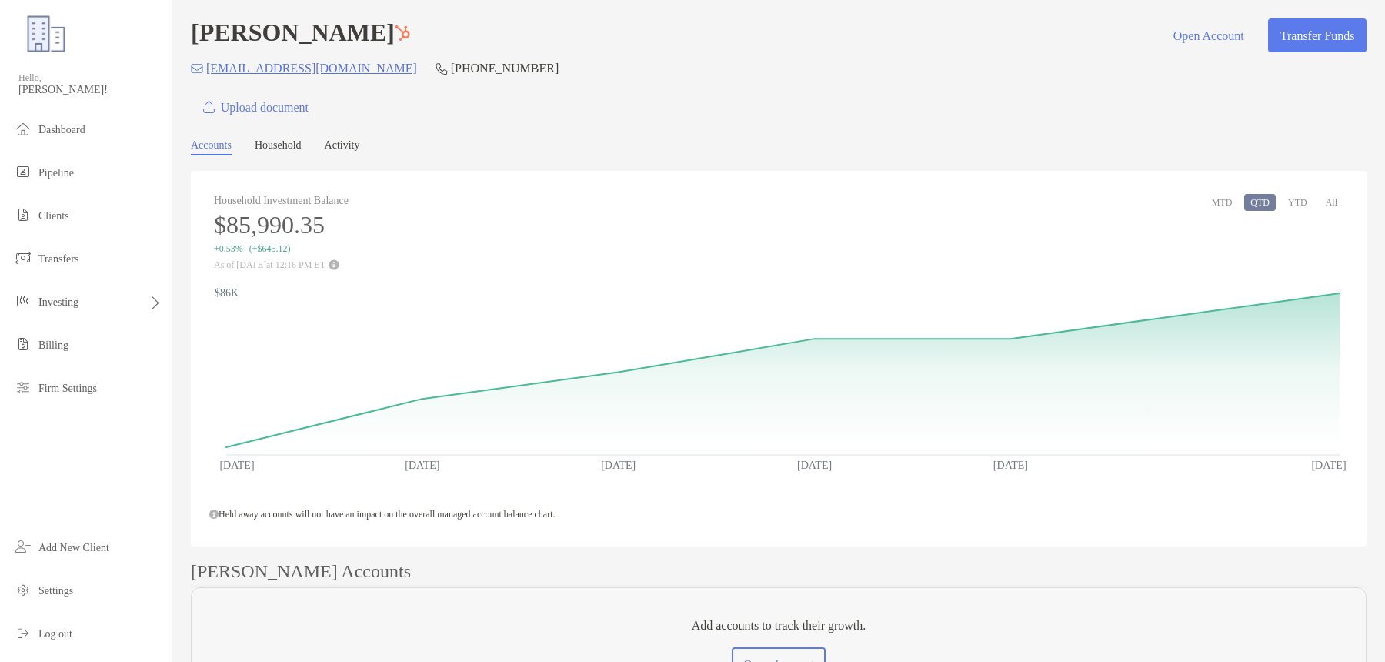
click at [302, 155] on link "Household" at bounding box center [278, 147] width 47 height 16
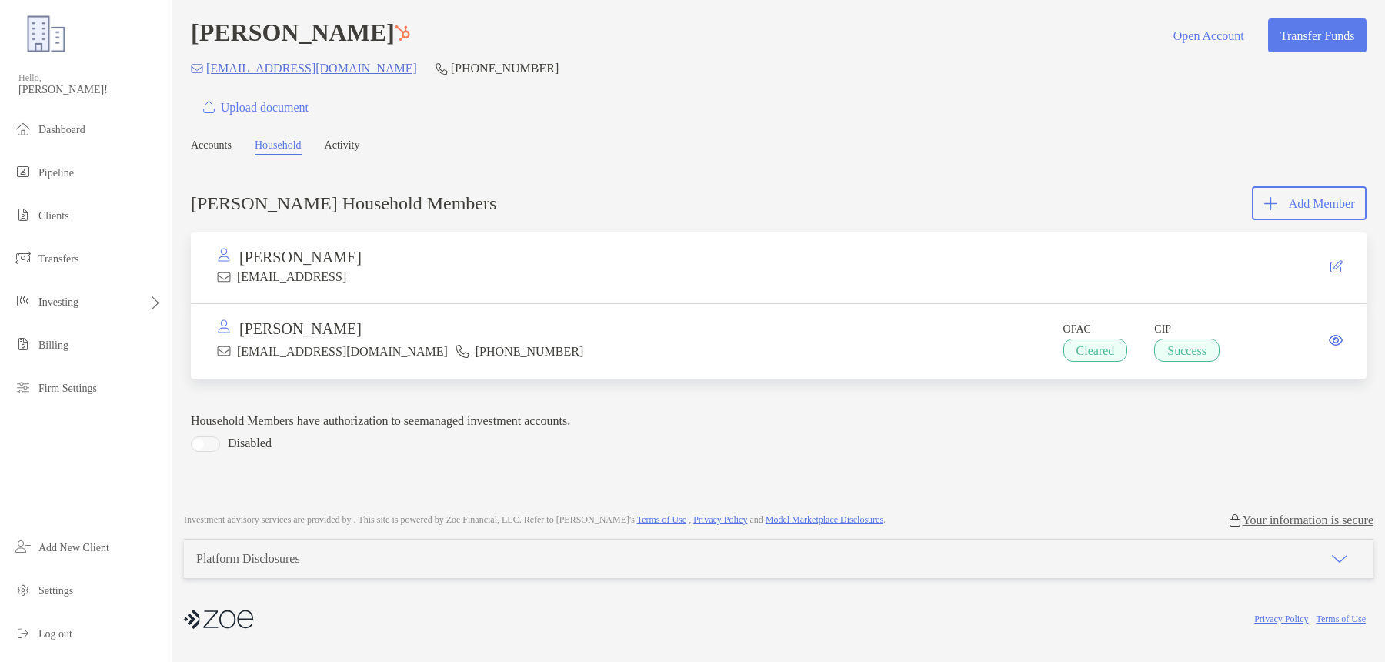
click at [1350, 262] on div at bounding box center [1309, 267] width 86 height 14
click at [1339, 269] on icon at bounding box center [1336, 266] width 12 height 12
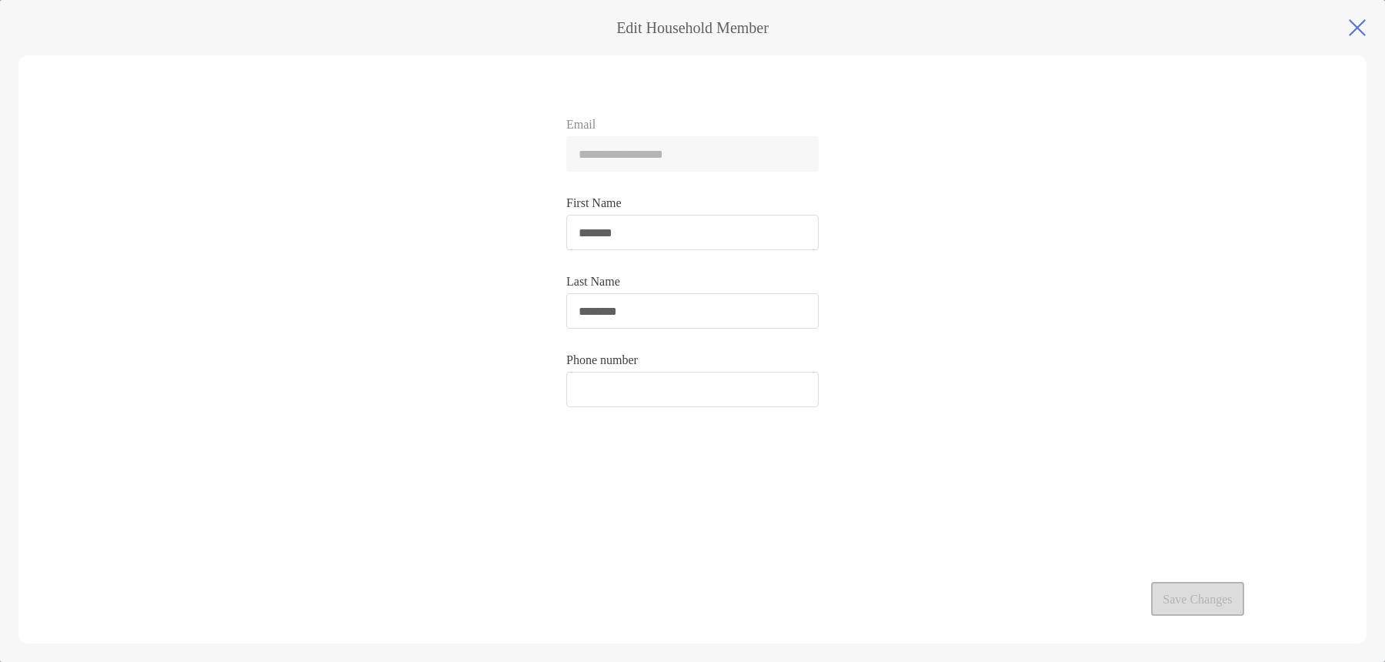
click at [749, 122] on span "Email" at bounding box center [692, 125] width 252 height 14
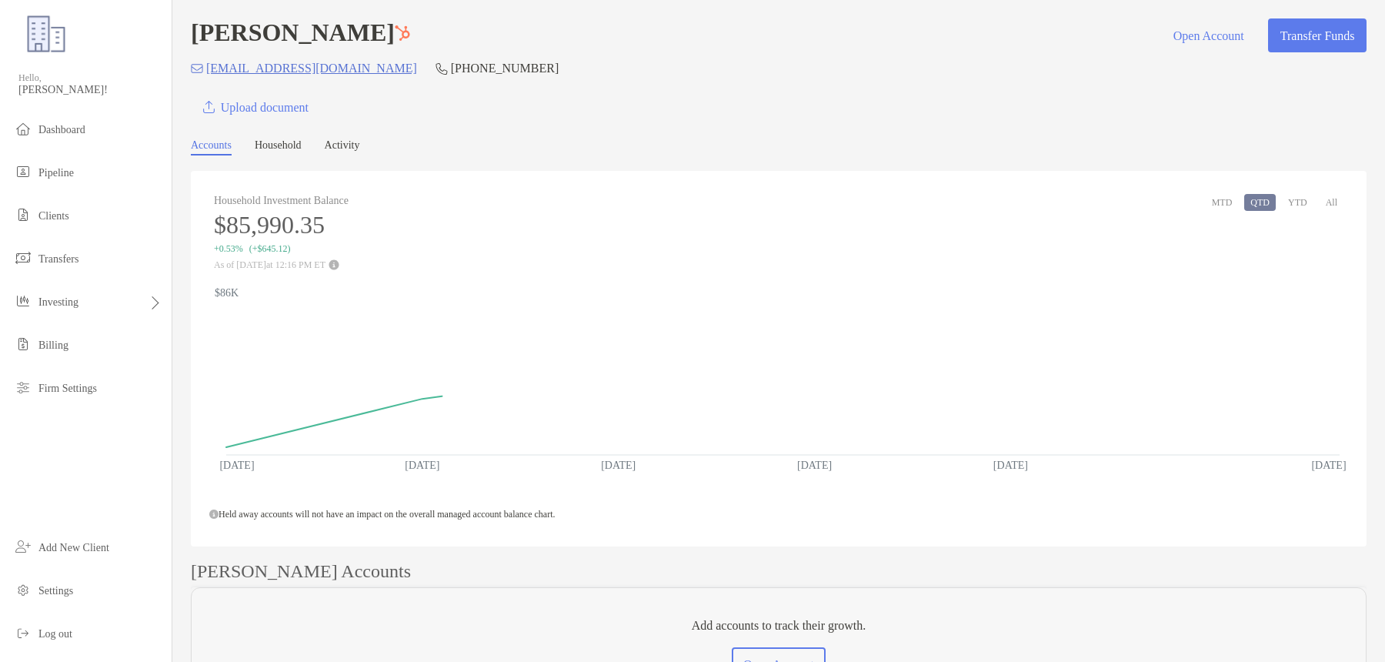
click at [290, 147] on link "Household" at bounding box center [278, 147] width 47 height 16
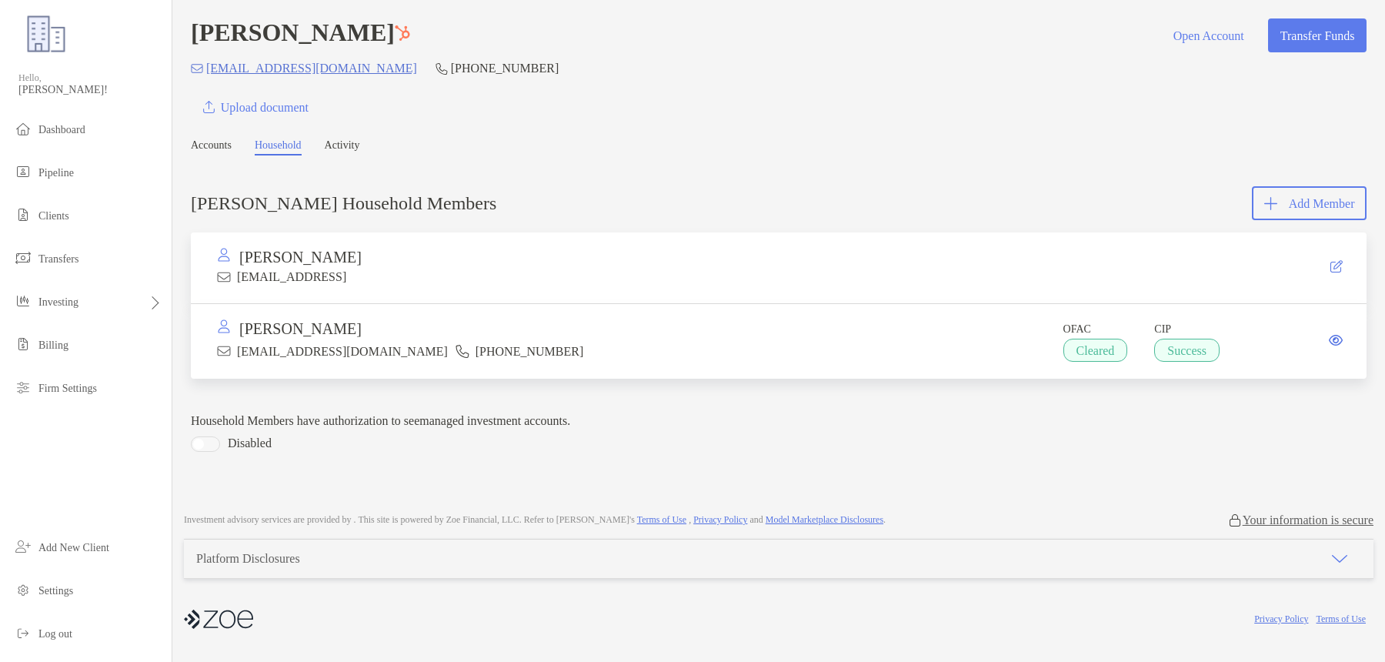
click at [219, 150] on link "Accounts" at bounding box center [211, 147] width 41 height 16
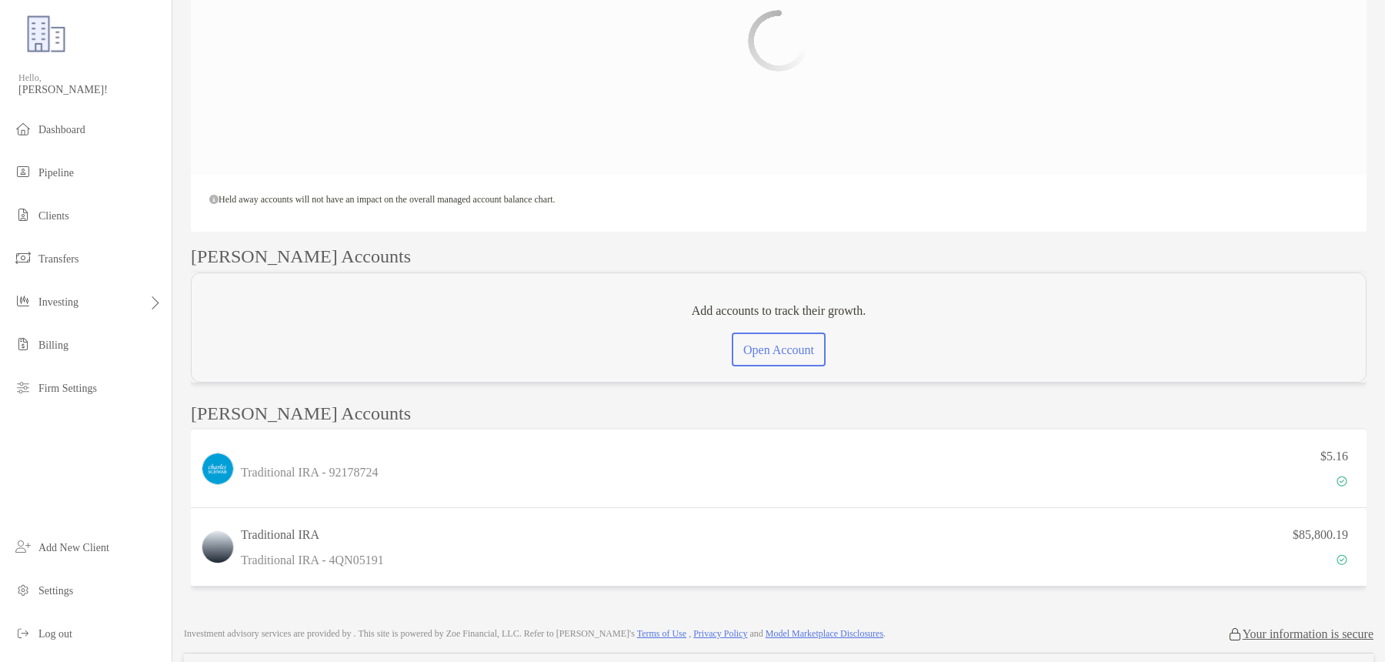
scroll to position [405, 0]
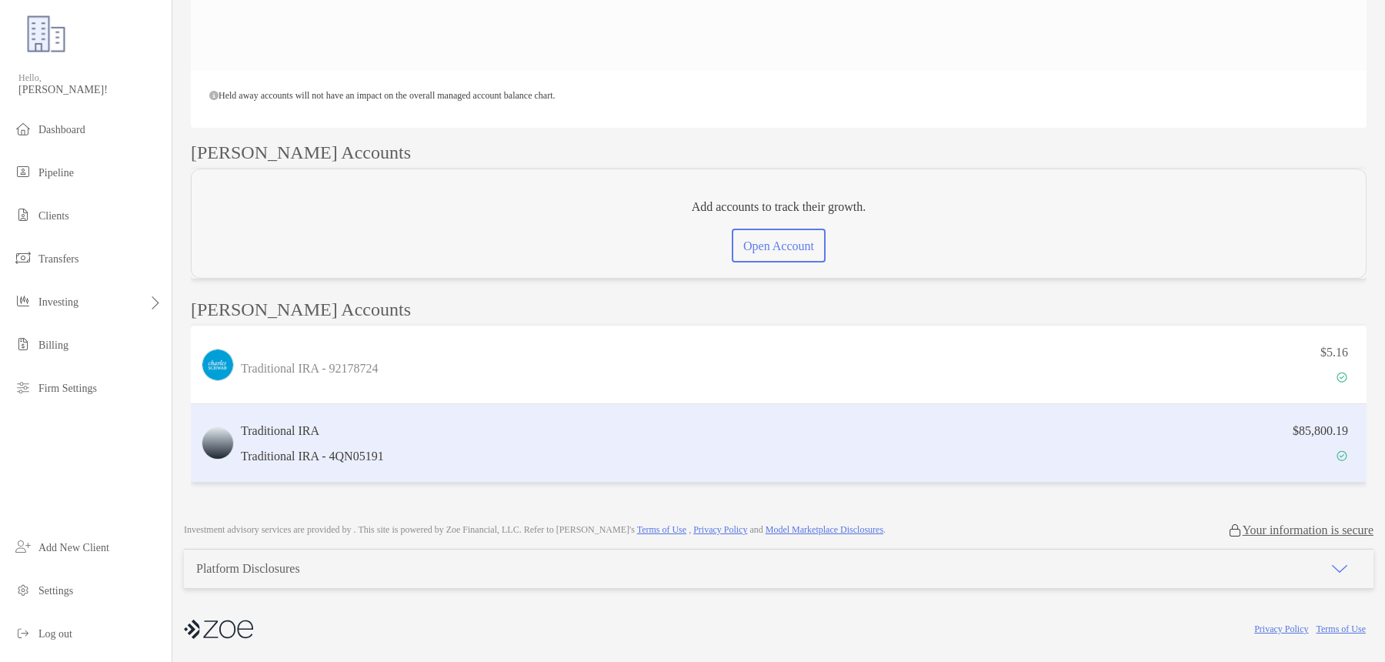
click at [556, 436] on div "$85,800.19" at bounding box center [873, 443] width 967 height 45
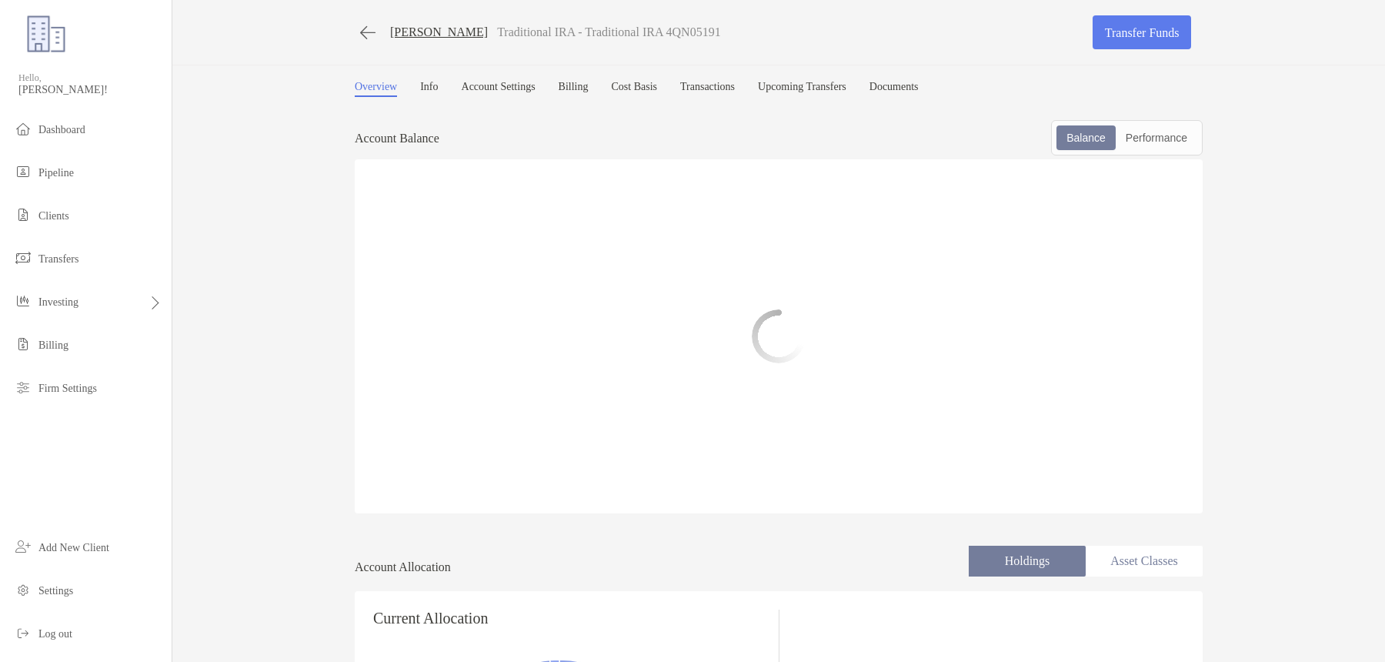
click at [846, 87] on link "Upcoming Transfers" at bounding box center [802, 89] width 88 height 16
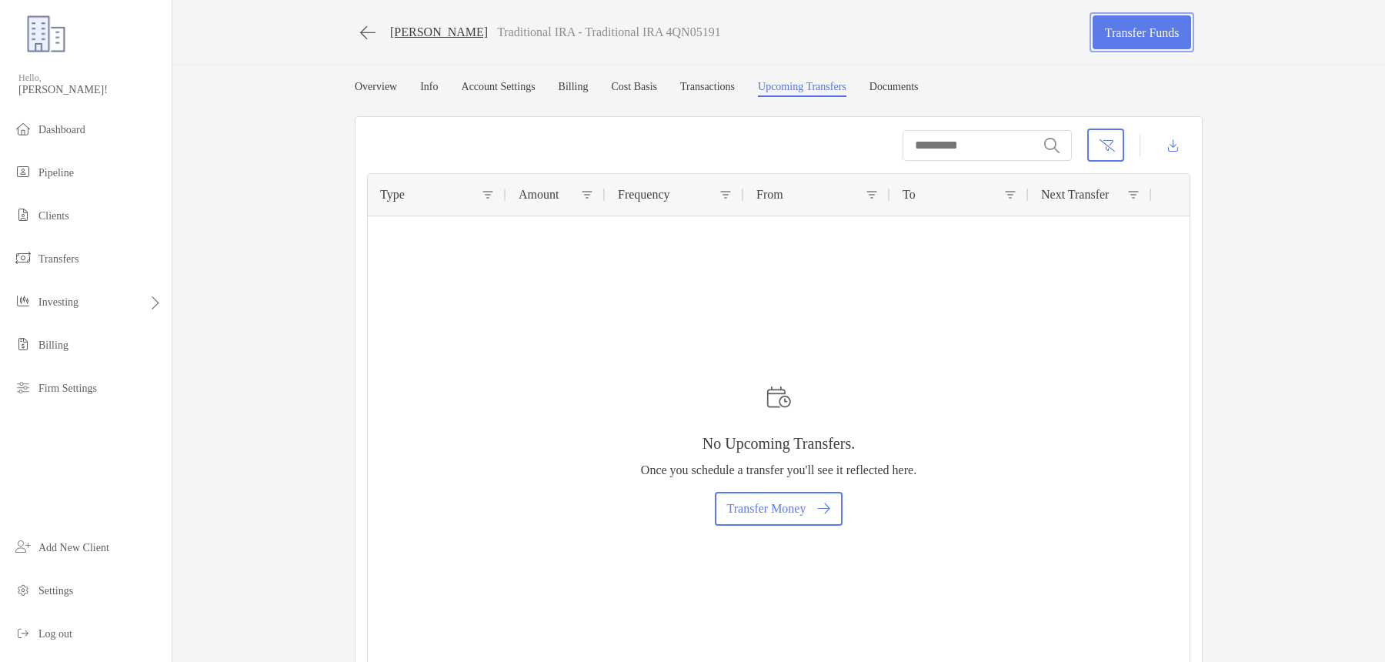
click at [1132, 32] on link "Transfer Funds" at bounding box center [1141, 32] width 98 height 34
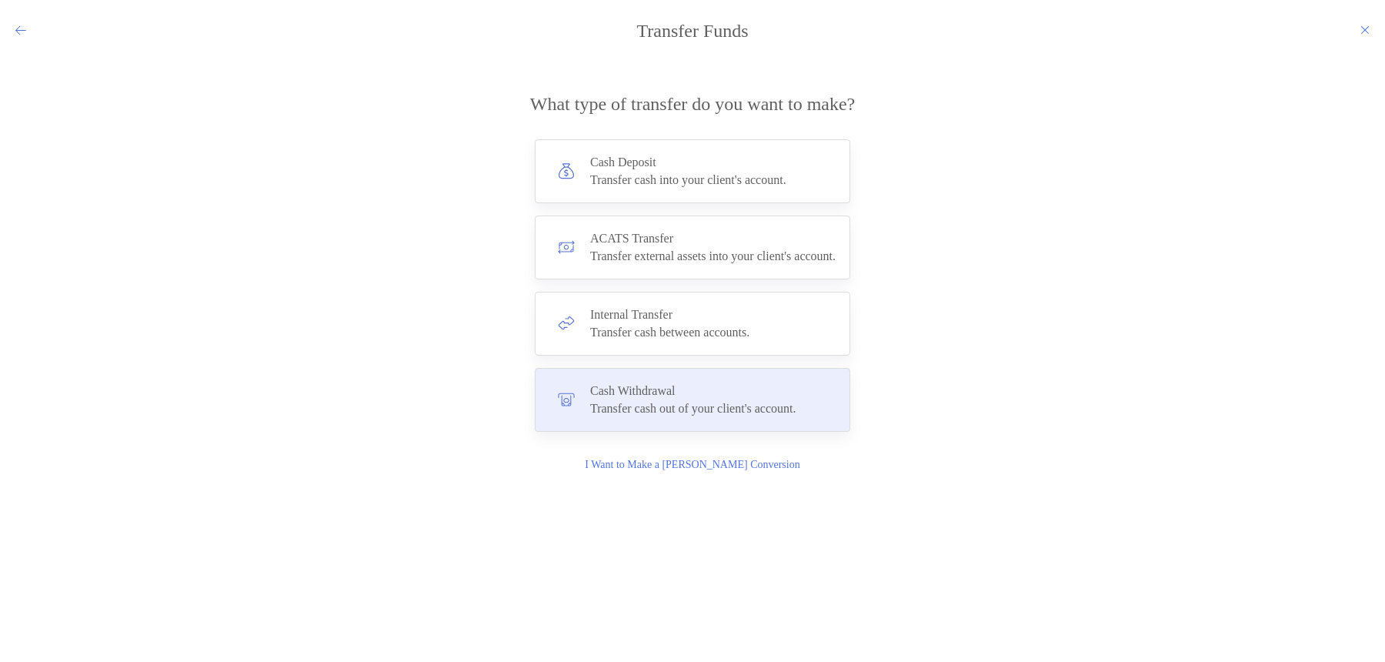
click at [718, 405] on div "Transfer cash out of your client's account." at bounding box center [693, 409] width 206 height 14
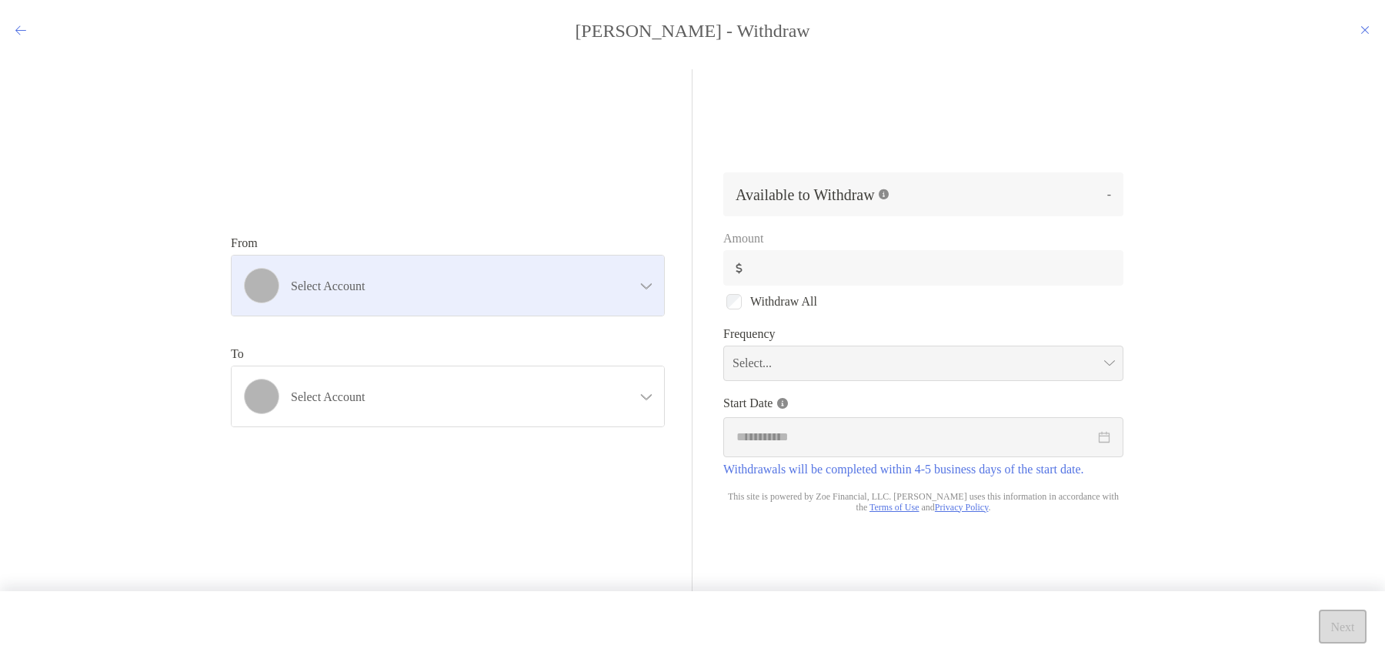
click at [543, 295] on div "Select account" at bounding box center [448, 285] width 432 height 60
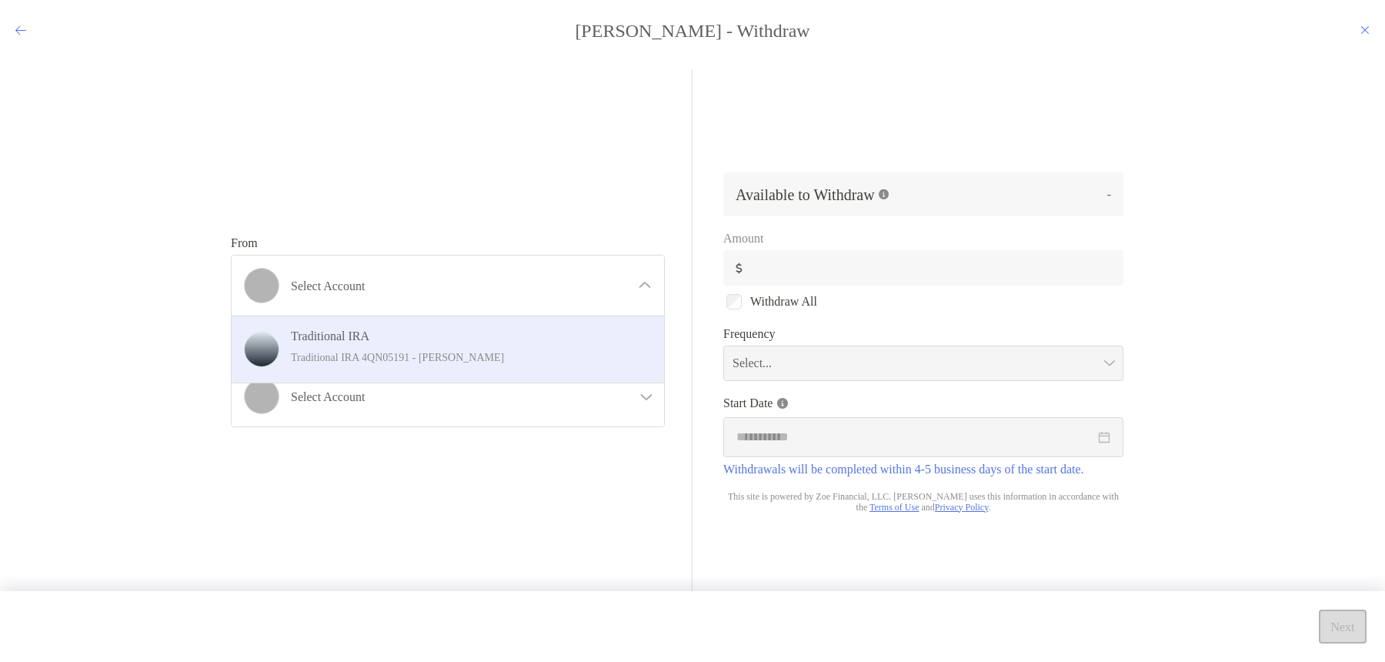
click at [535, 361] on p "Traditional IRA 4QN05191 - Leonard Martinez" at bounding box center [464, 357] width 347 height 19
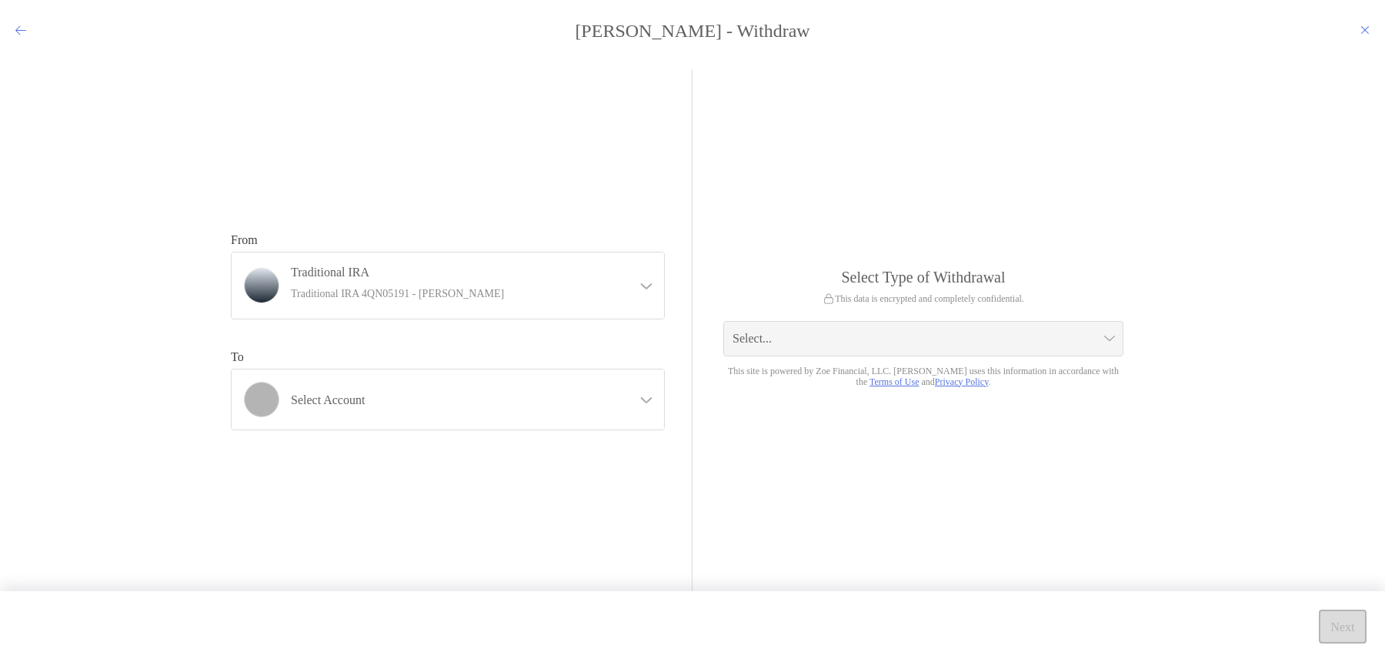
click at [529, 416] on div "Select account" at bounding box center [448, 399] width 432 height 60
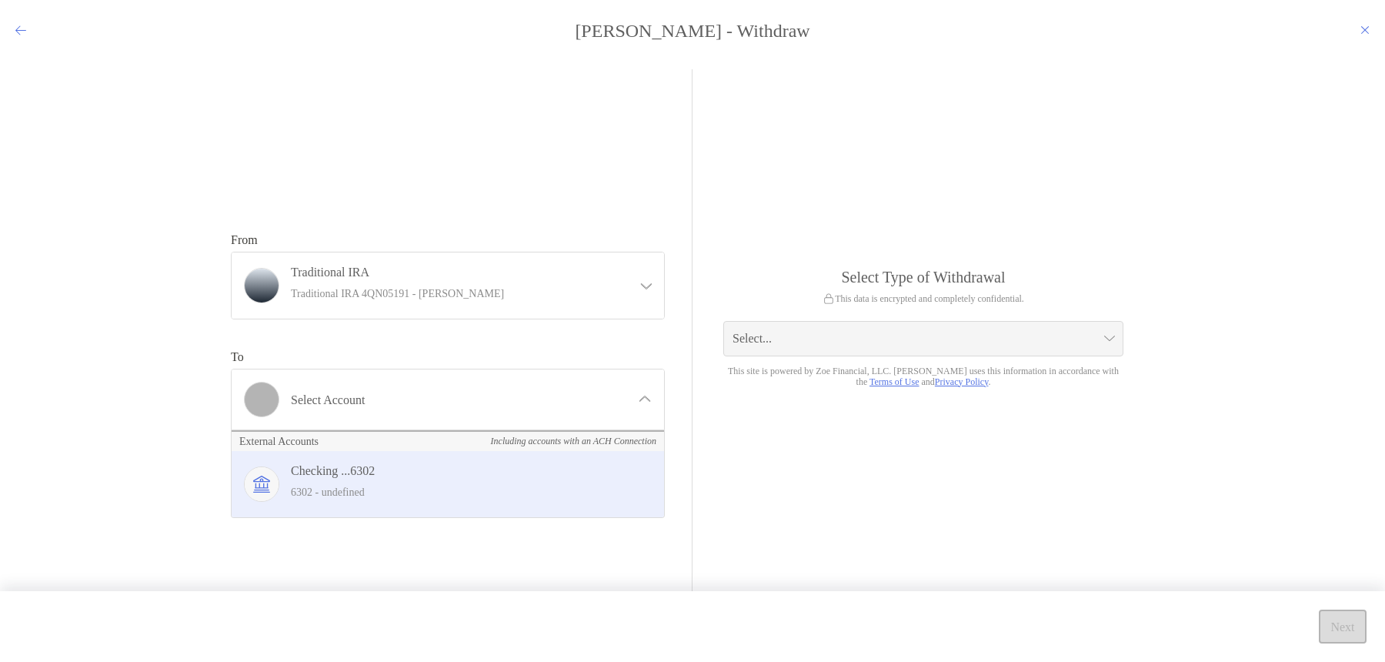
click at [539, 486] on p "6302 - undefined" at bounding box center [464, 491] width 347 height 19
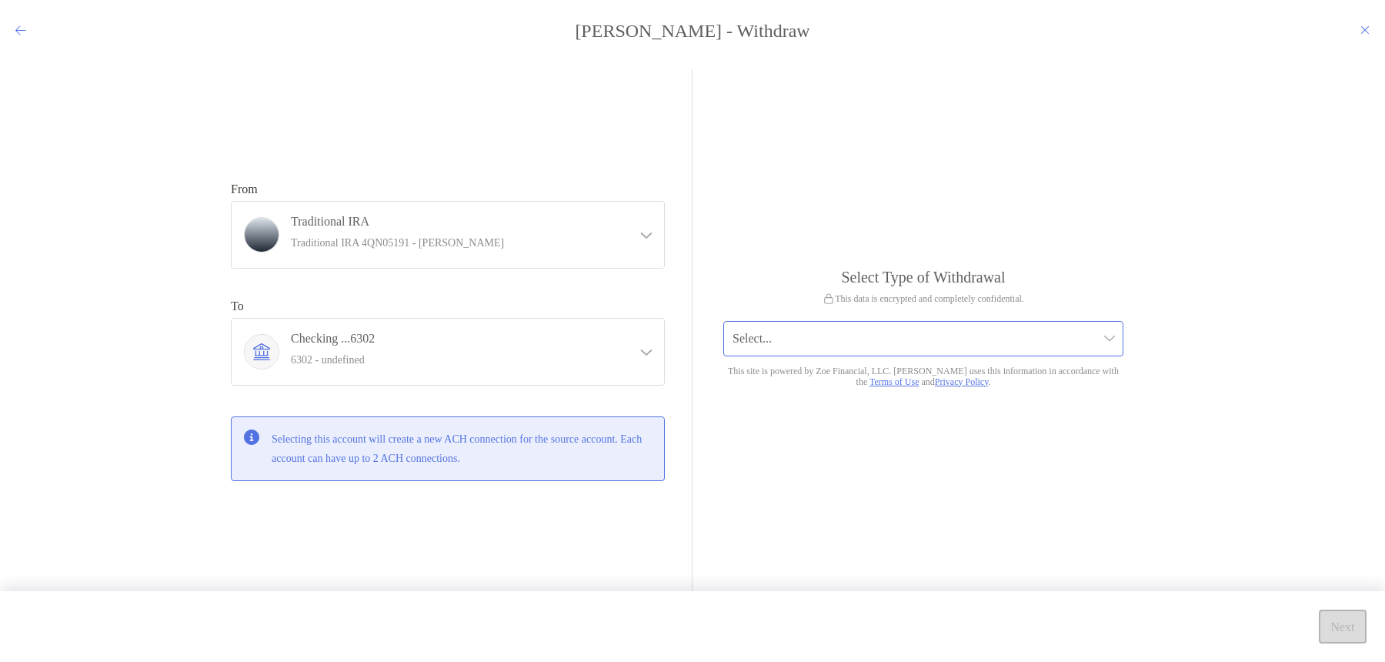
click at [842, 351] on input "modal" at bounding box center [915, 339] width 366 height 34
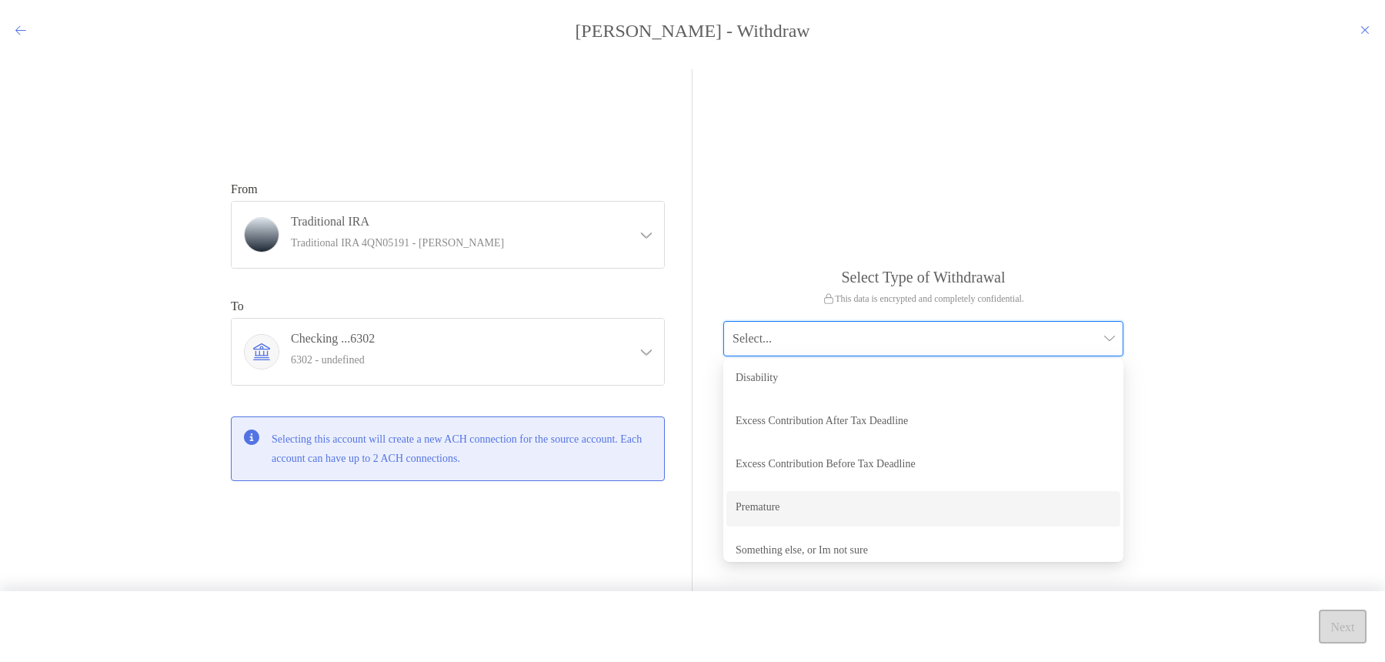
scroll to position [10, 0]
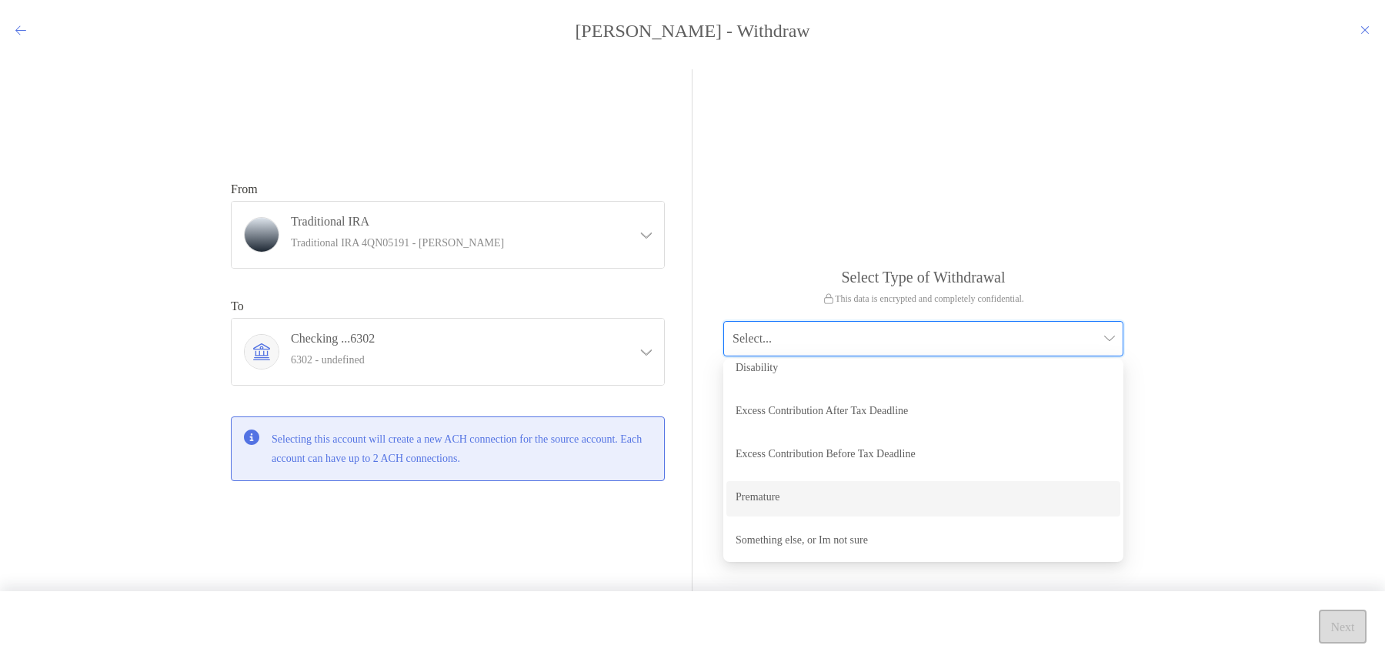
click at [842, 509] on div "Premature" at bounding box center [923, 498] width 394 height 35
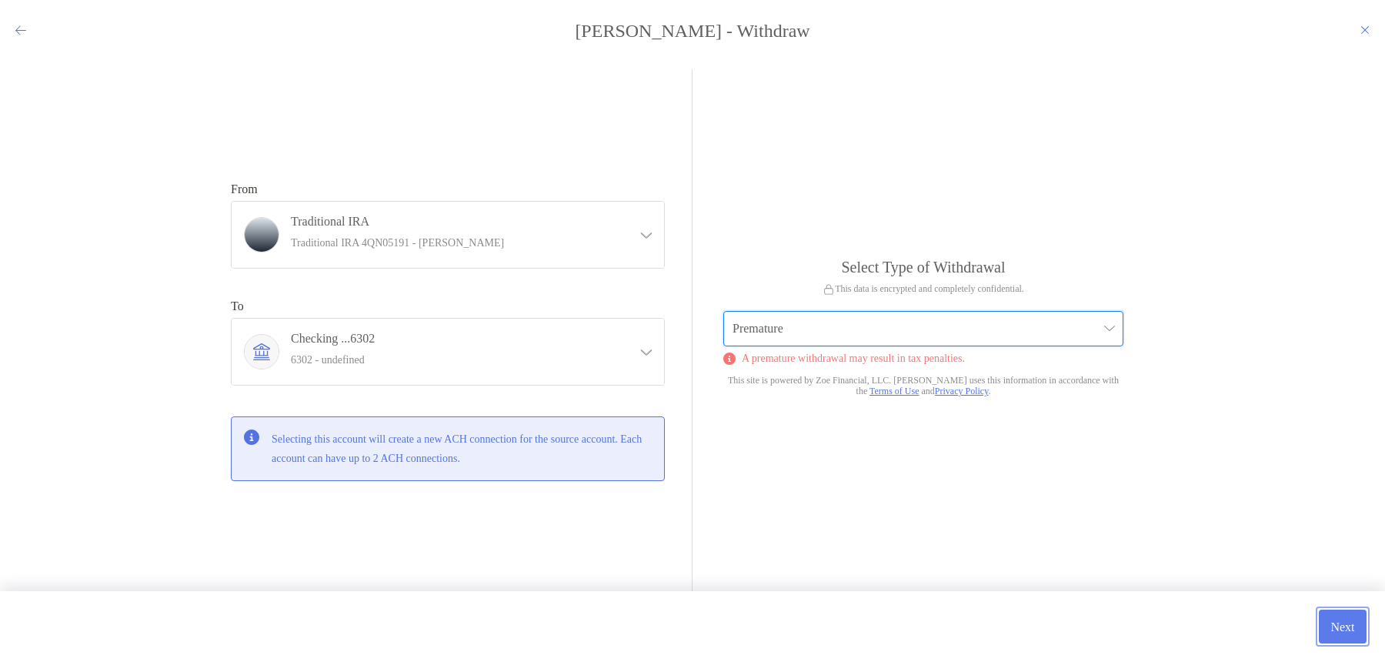
click at [1343, 624] on button "Next" at bounding box center [1343, 626] width 48 height 34
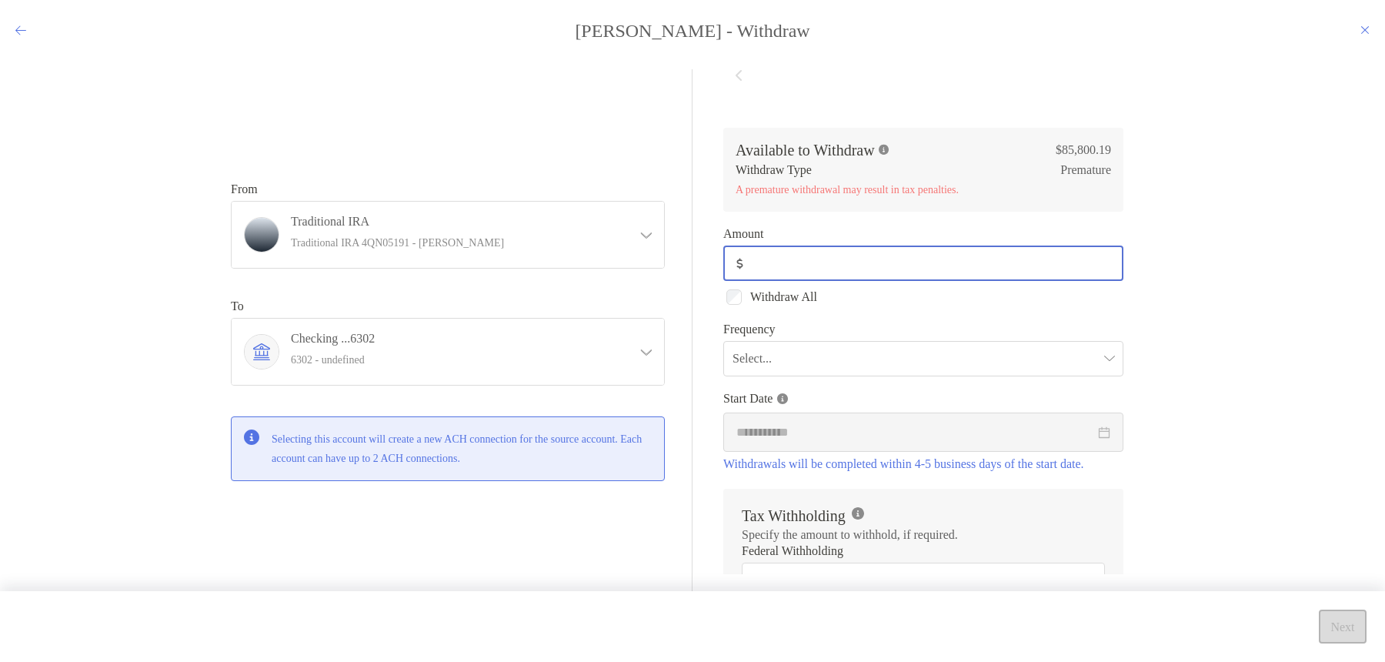
click at [876, 262] on input "Amount" at bounding box center [935, 263] width 372 height 13
click at [1162, 255] on div "From Traditional IRA Traditional IRA 4QN05191 - Leonard Martinez Traditional IR…" at bounding box center [692, 348] width 1385 height 582
click at [610, 113] on div "From Traditional IRA Traditional IRA 4QN05191 - Leonard Martinez Traditional IR…" at bounding box center [462, 331] width 462 height 525
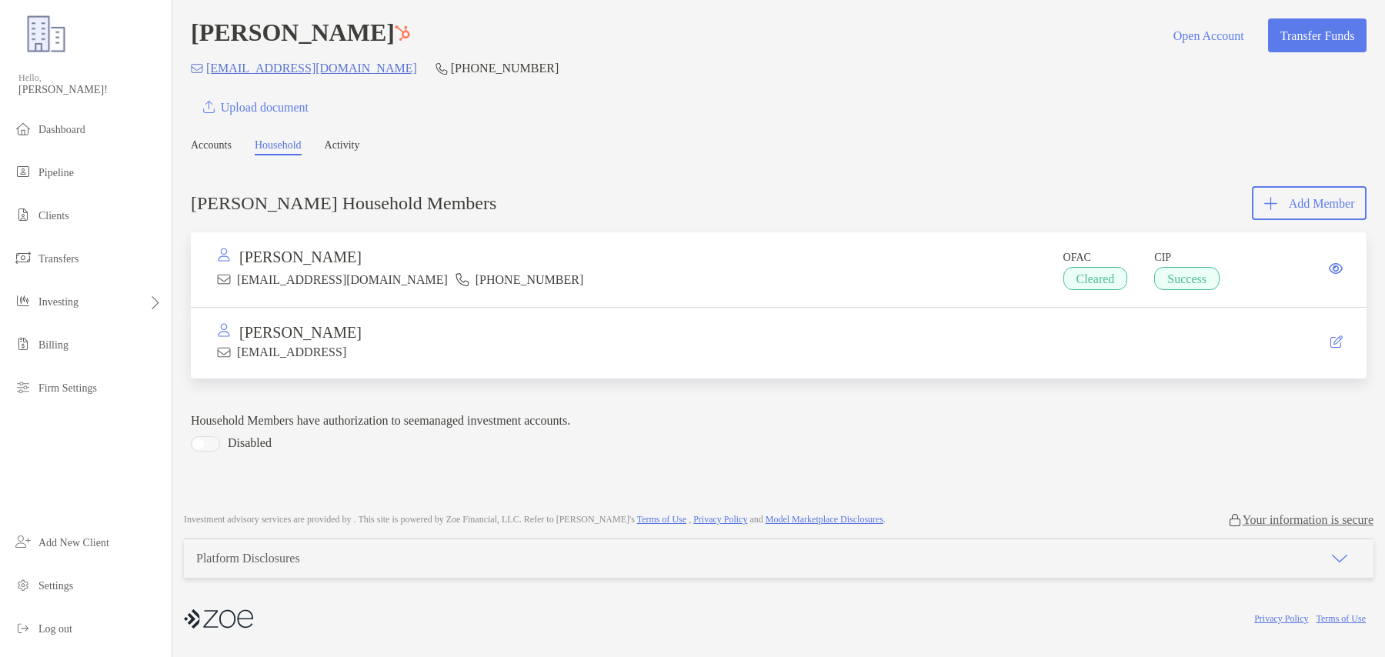
click at [630, 272] on icon at bounding box center [1336, 268] width 14 height 12
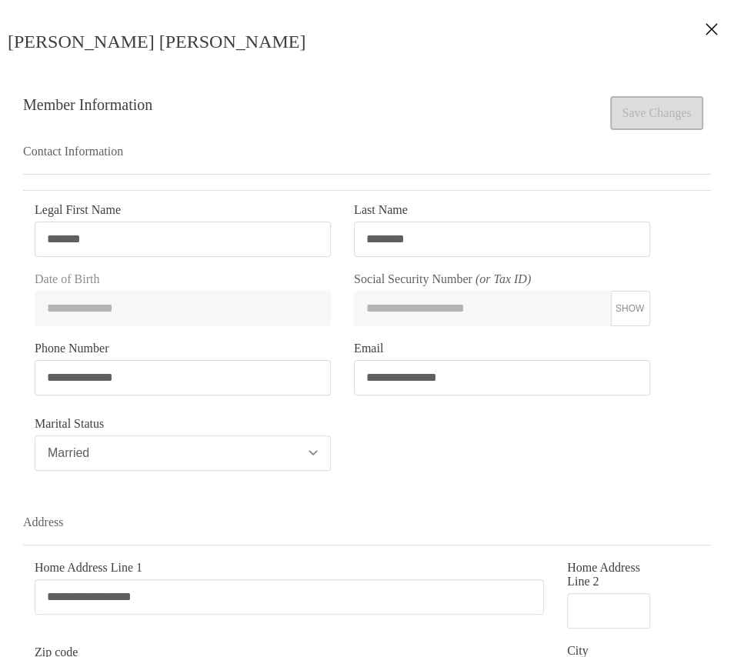
type input "**********"
